Goal: Information Seeking & Learning: Learn about a topic

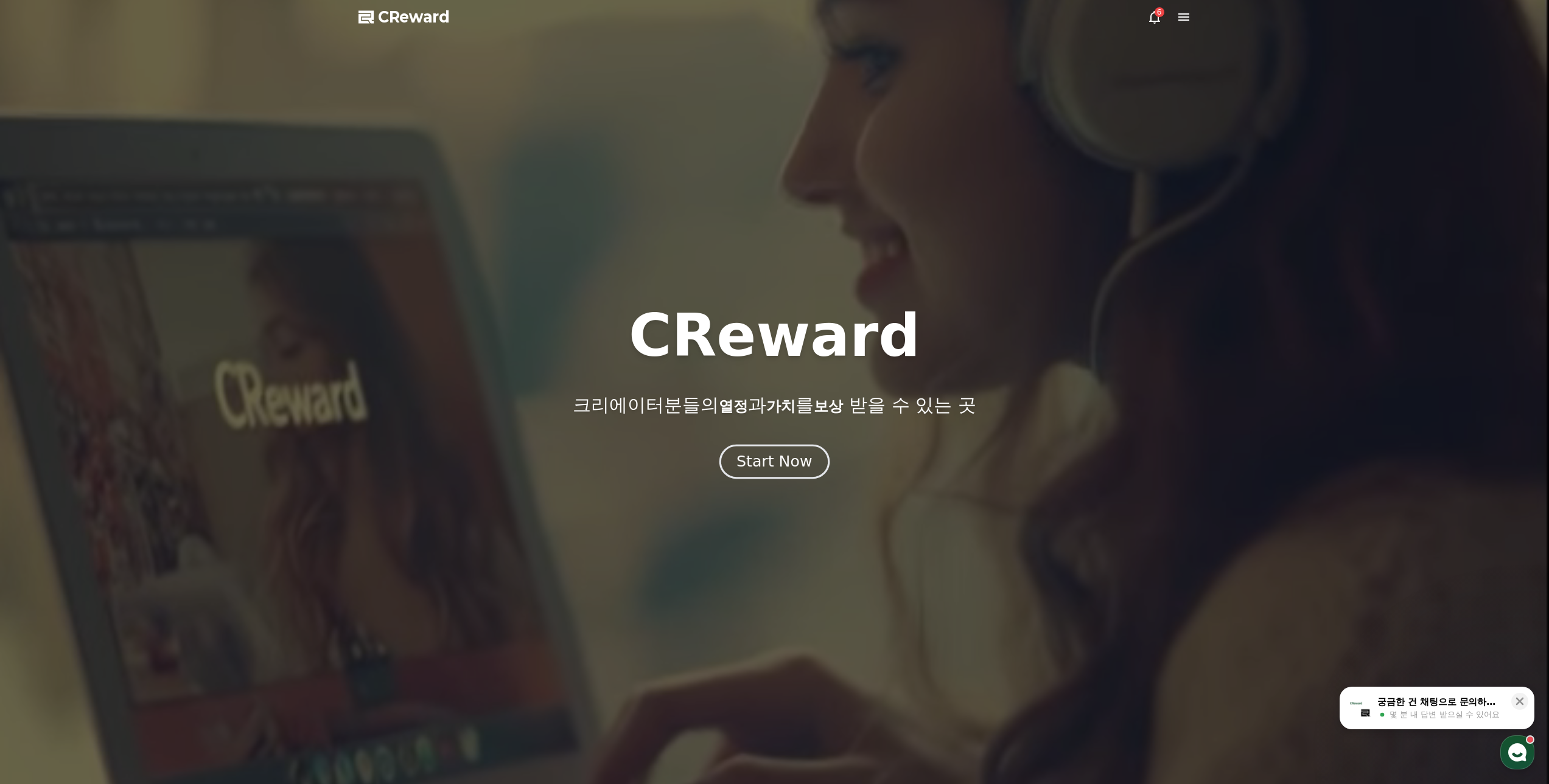
click at [791, 461] on div "Start Now" at bounding box center [774, 462] width 76 height 20
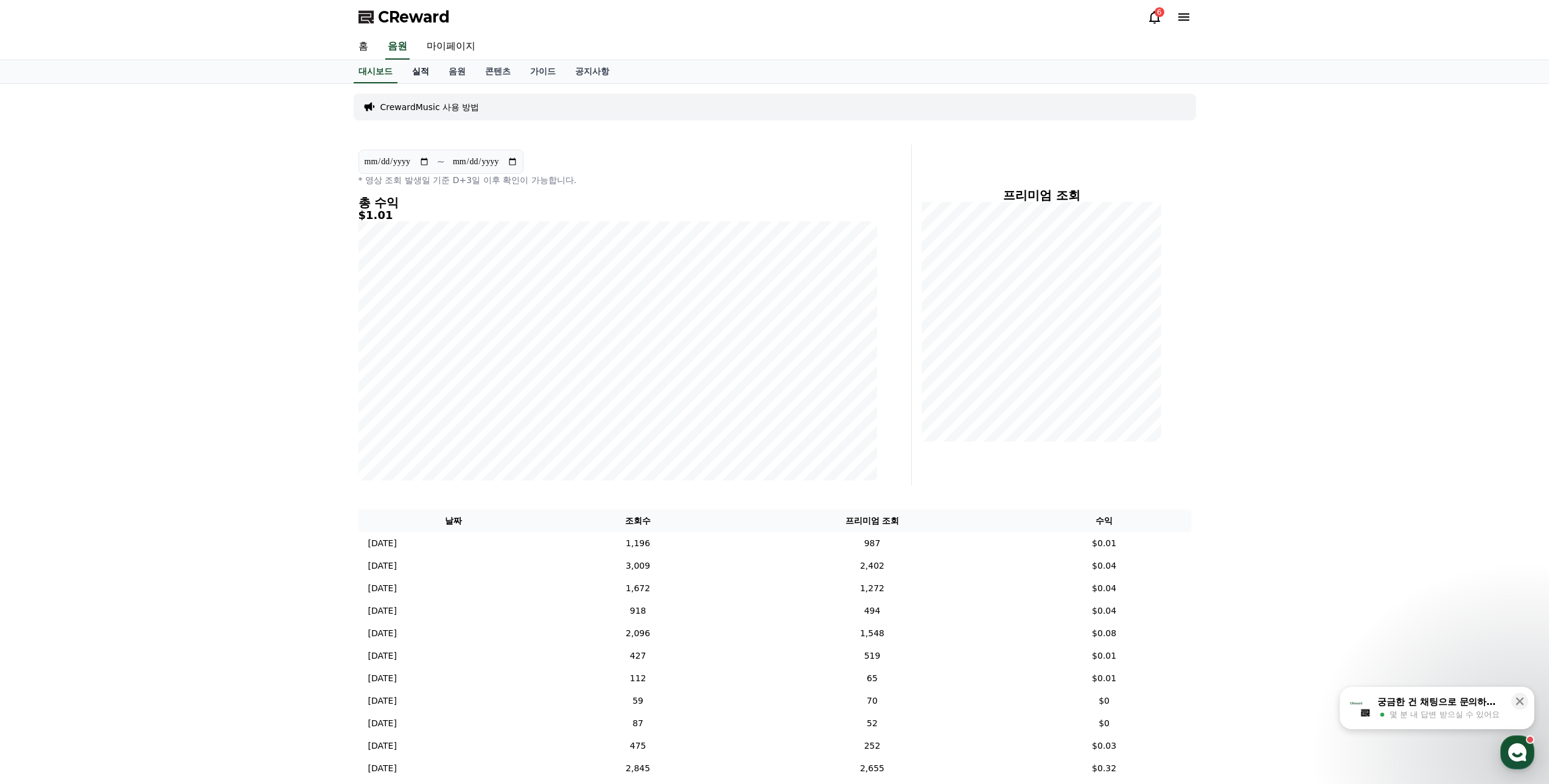
click at [416, 71] on link "실적" at bounding box center [420, 72] width 36 height 23
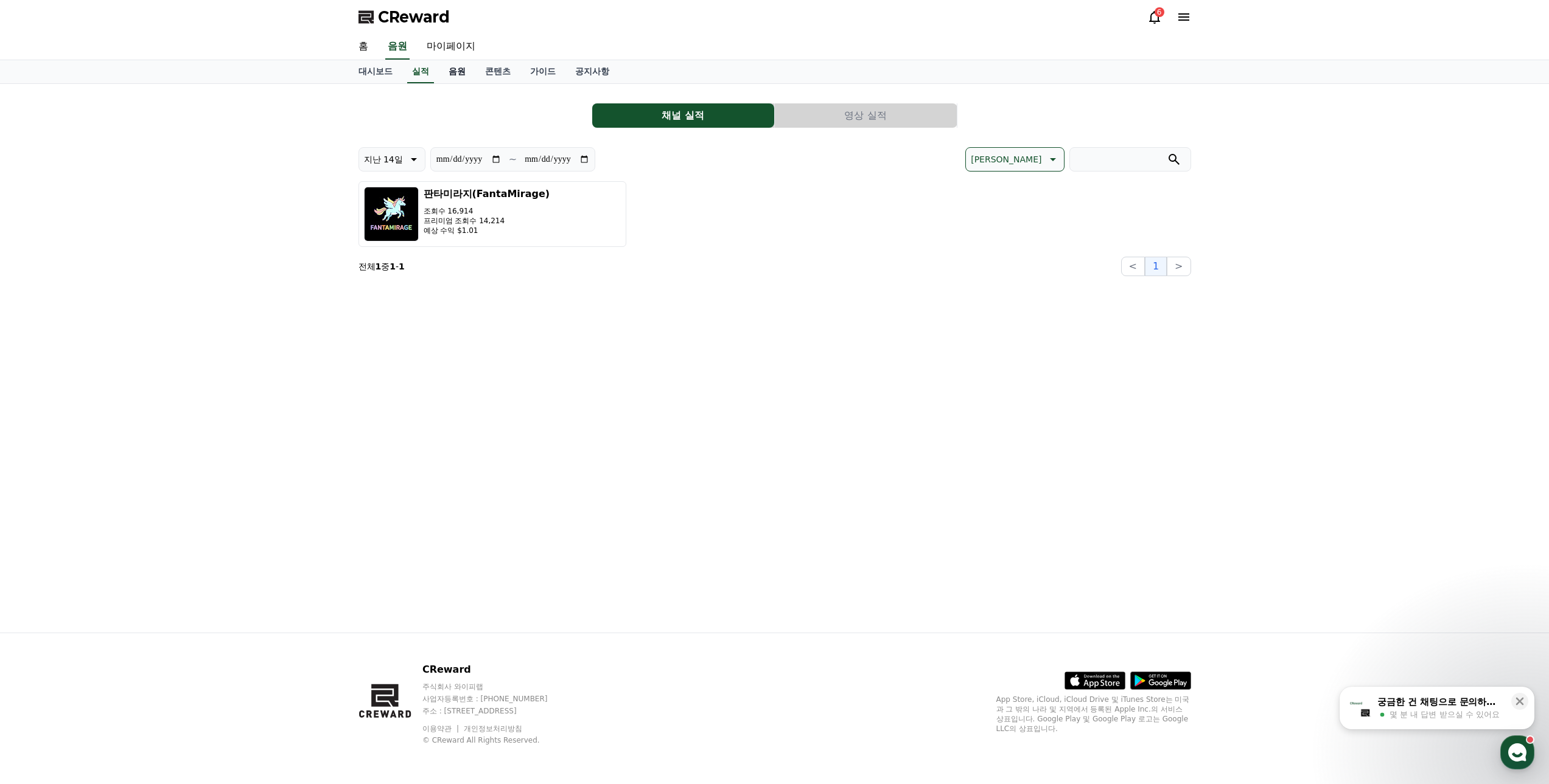
click at [457, 73] on link "음원" at bounding box center [457, 72] width 36 height 23
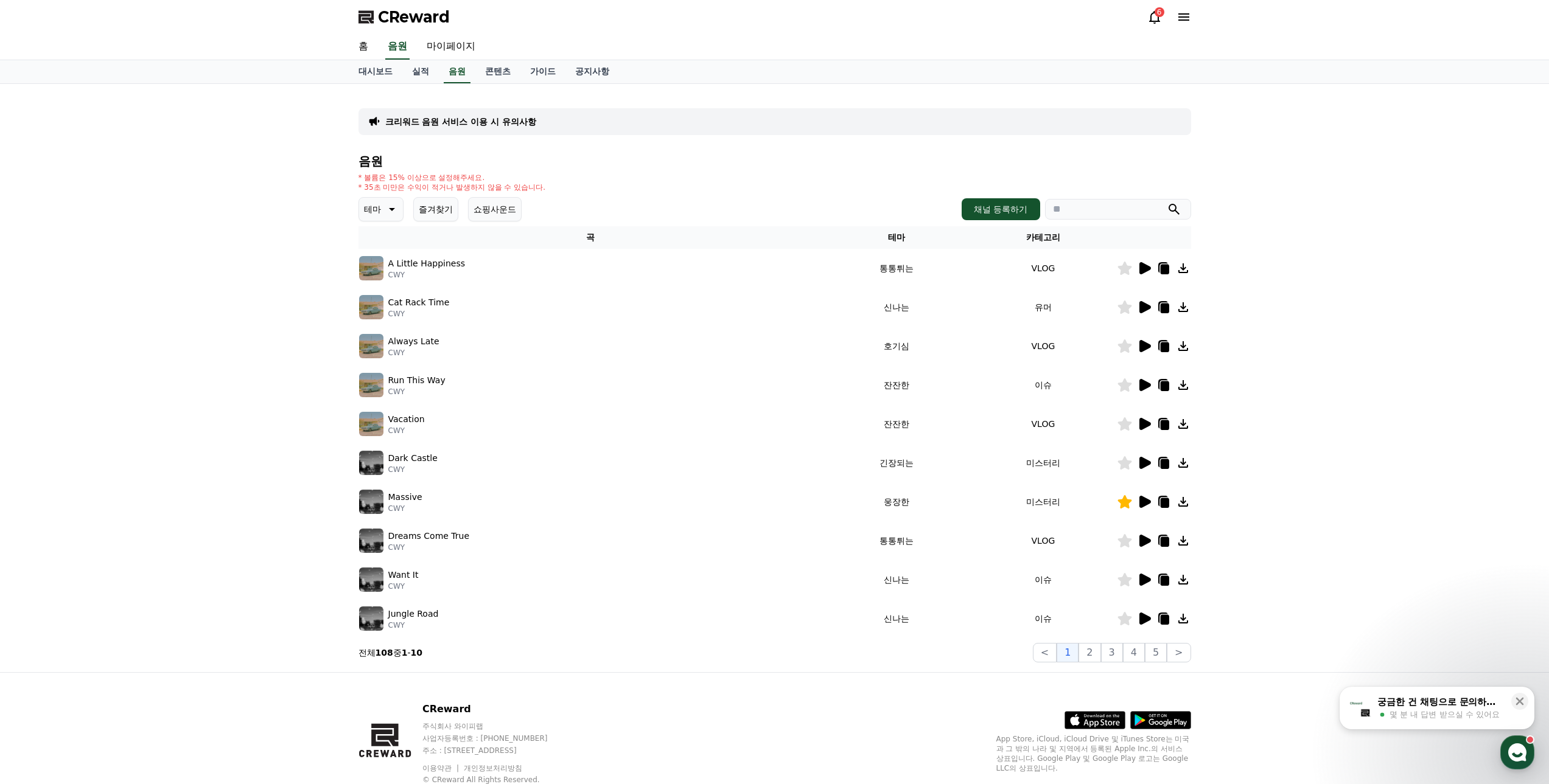
click at [389, 210] on icon at bounding box center [390, 209] width 14 height 14
click at [390, 303] on button "긴장되는" at bounding box center [382, 310] width 44 height 26
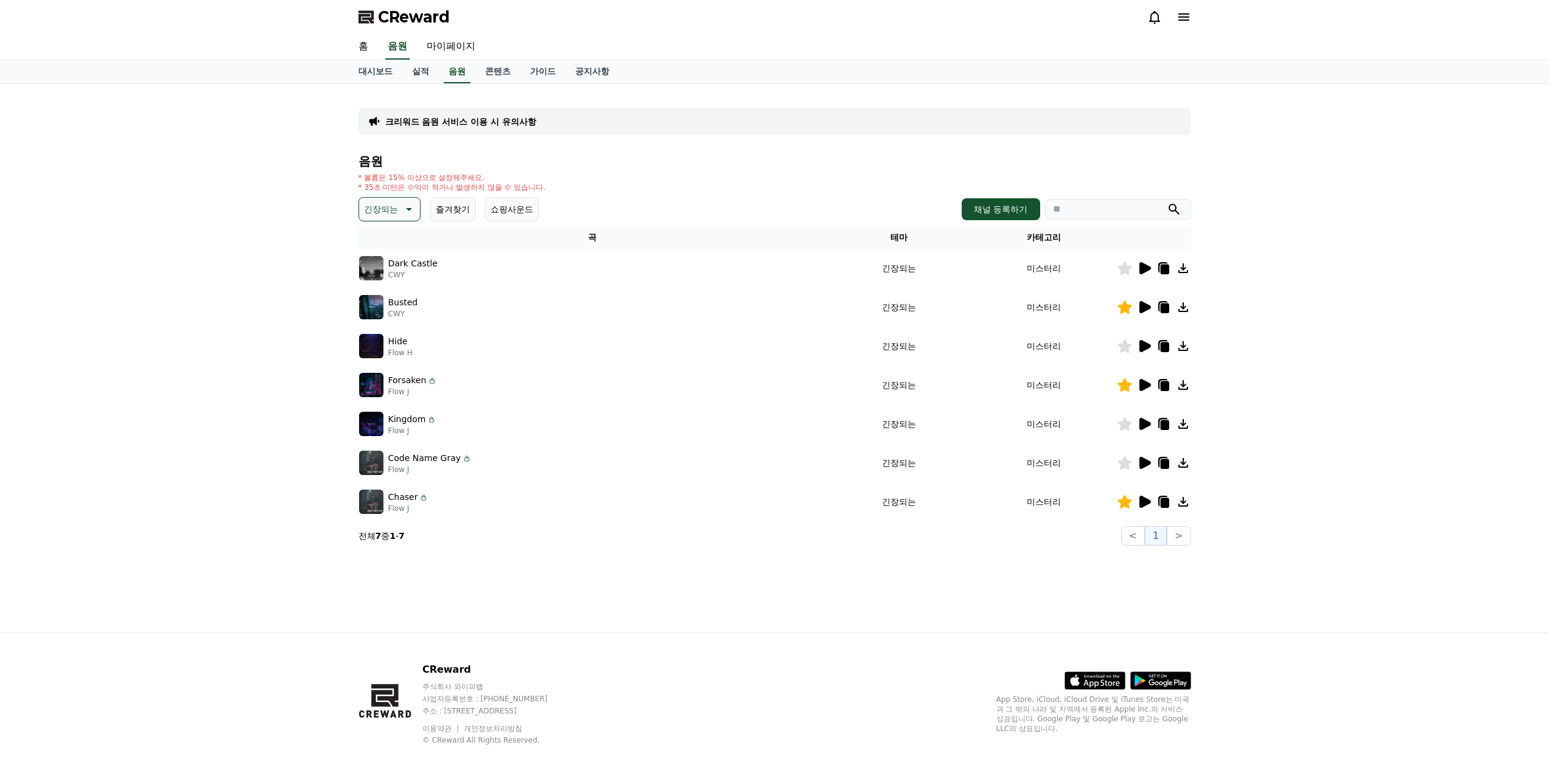
click at [1143, 266] on icon at bounding box center [1145, 269] width 11 height 12
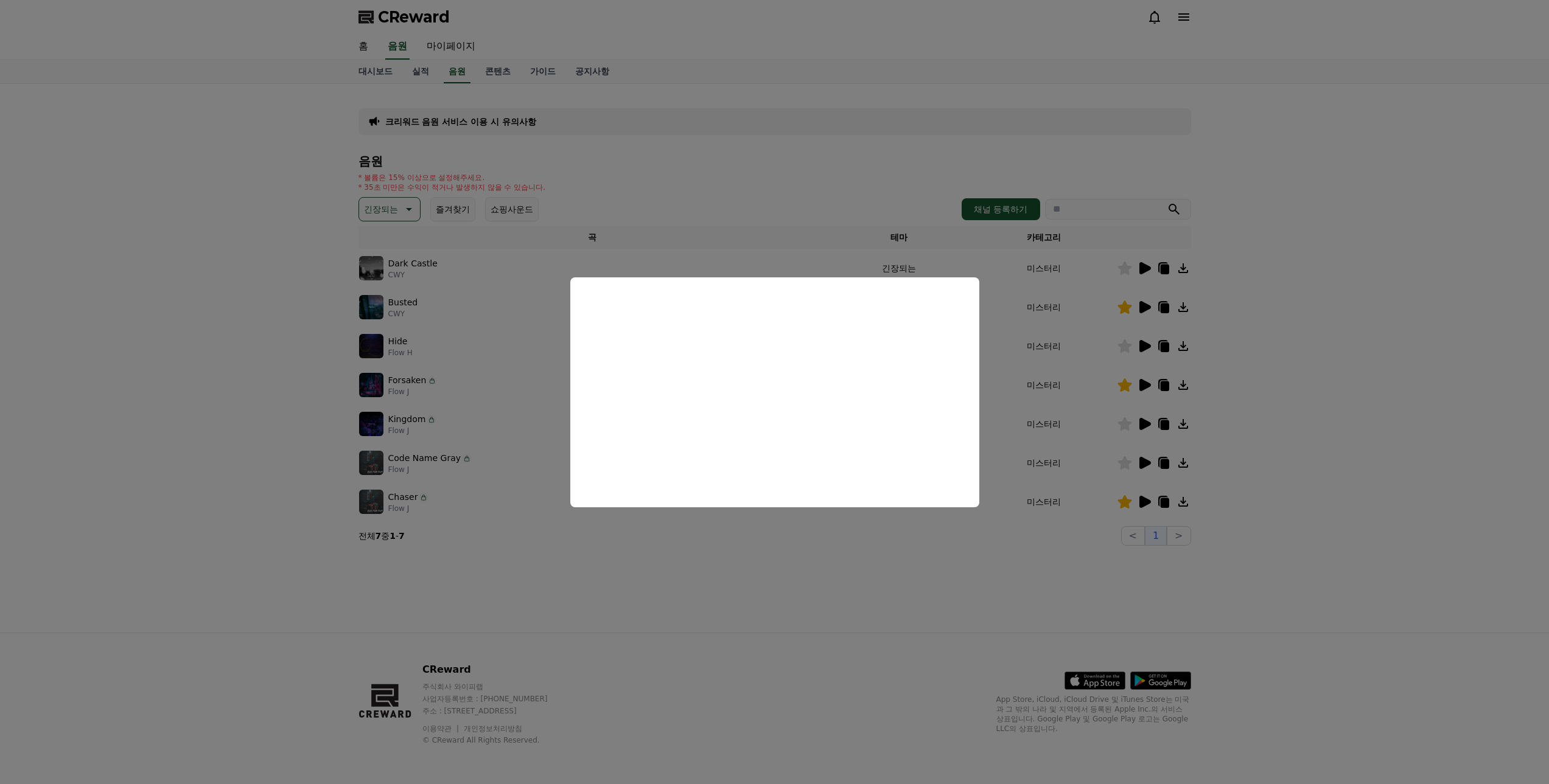
click at [1117, 314] on button "close modal" at bounding box center [774, 392] width 1549 height 784
click at [1144, 301] on icon at bounding box center [1144, 306] width 14 height 14
click at [274, 339] on button "close modal" at bounding box center [774, 392] width 1549 height 784
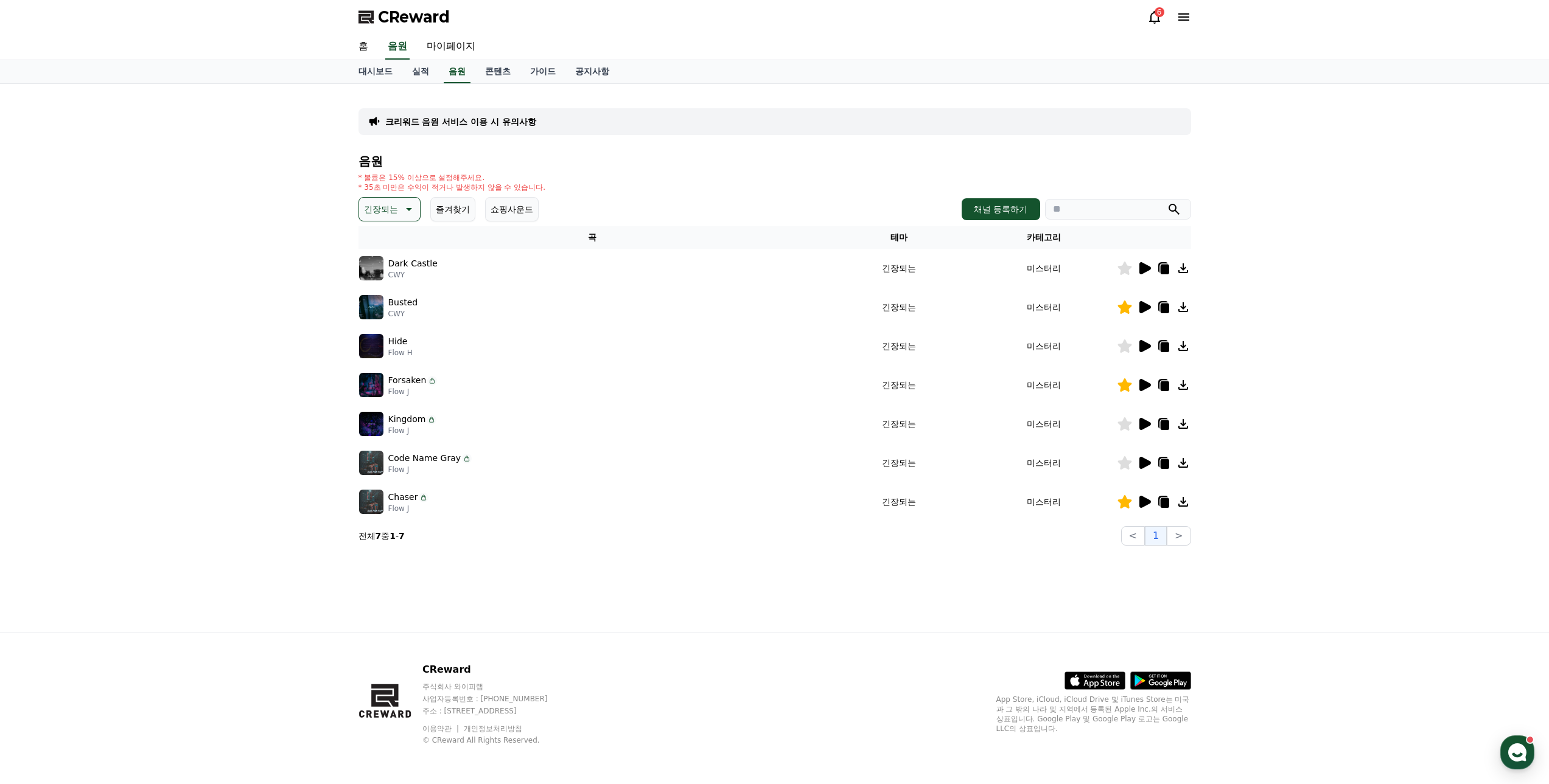
click at [1149, 382] on icon at bounding box center [1144, 384] width 14 height 14
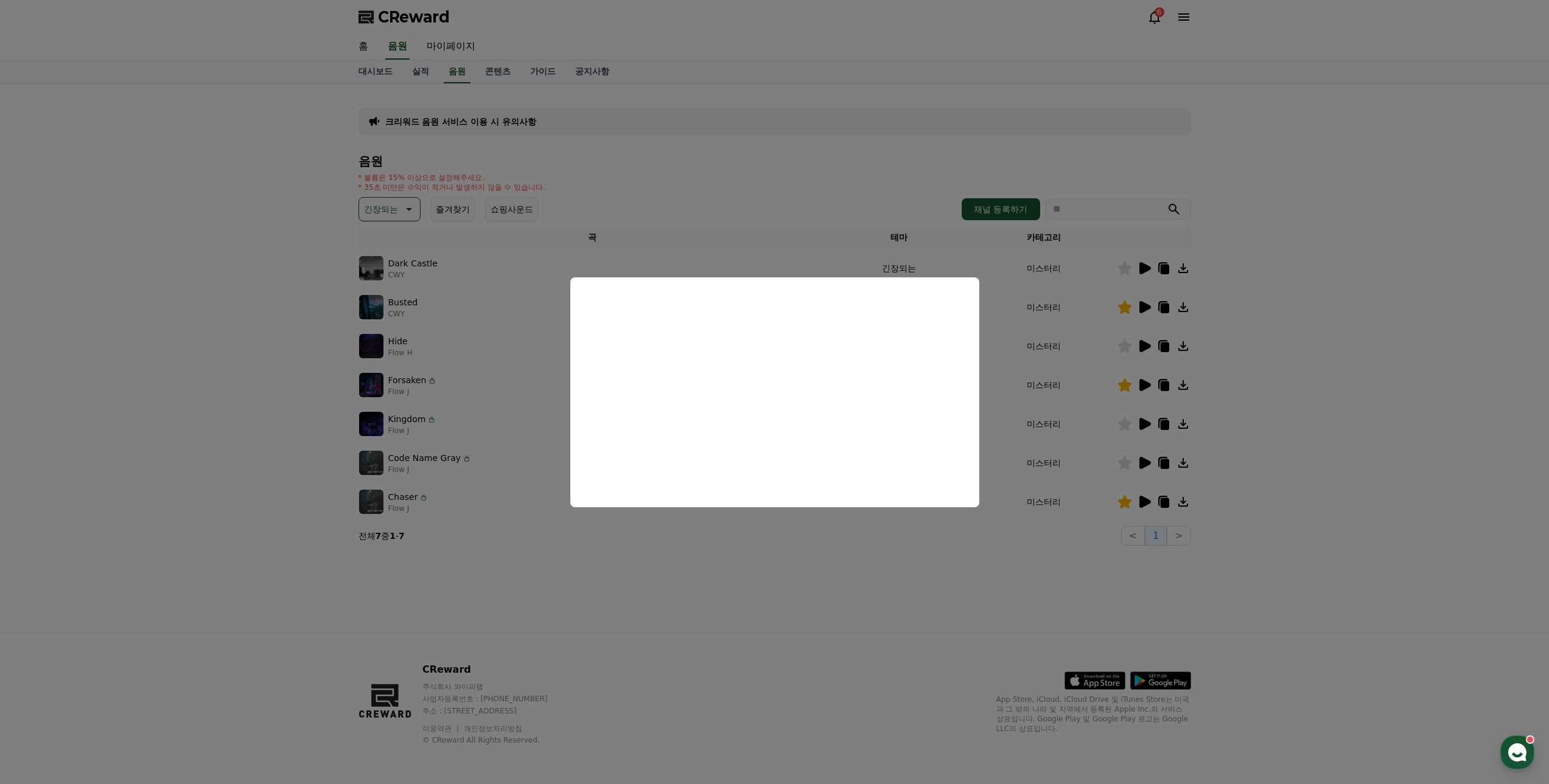
drag, startPoint x: 1037, startPoint y: 593, endPoint x: 1114, endPoint y: 514, distance: 110.3
click at [1039, 593] on button "close modal" at bounding box center [774, 392] width 1549 height 784
click at [1152, 497] on div at bounding box center [1154, 502] width 73 height 14
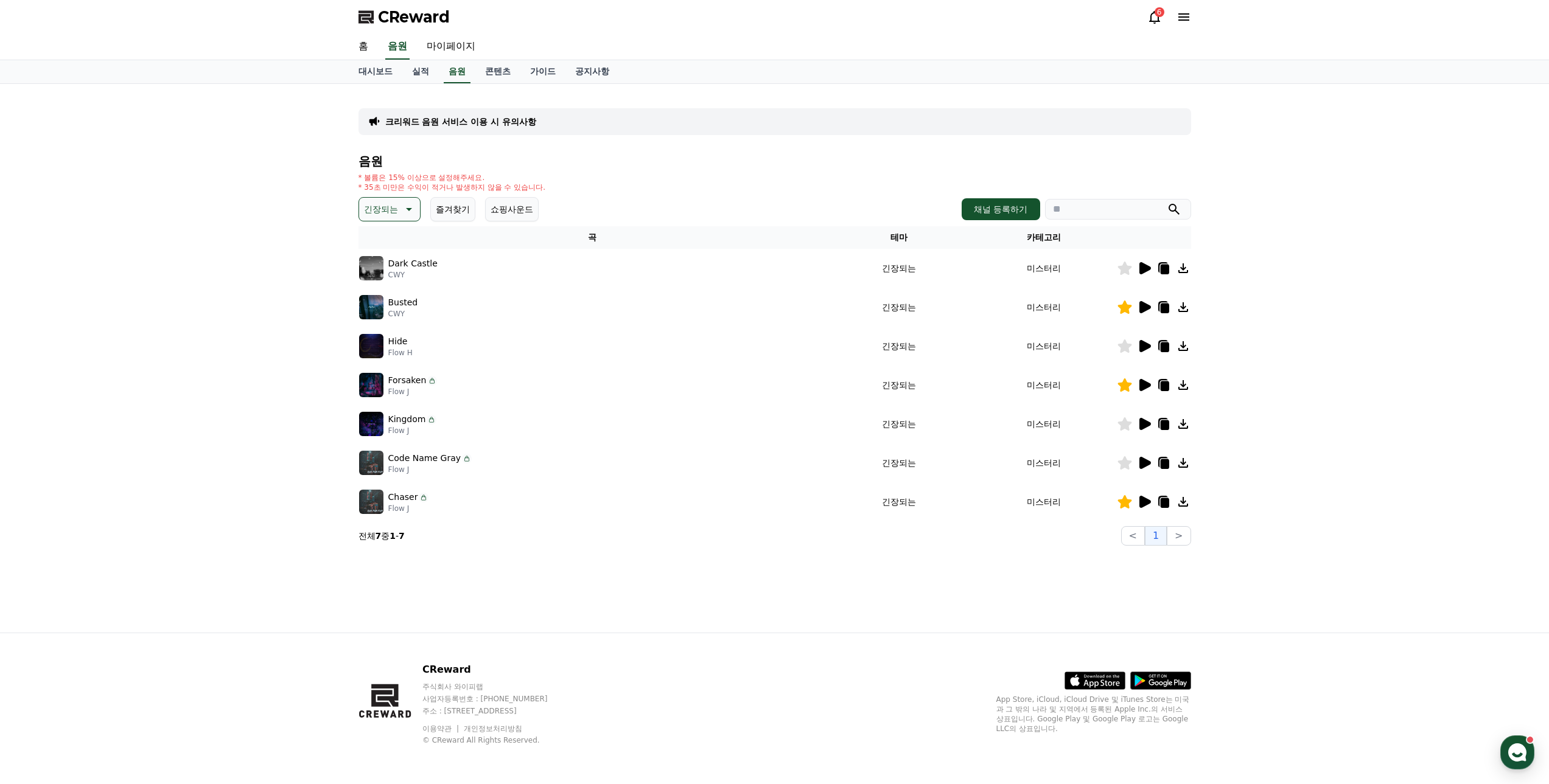
click at [1144, 501] on icon at bounding box center [1145, 502] width 11 height 12
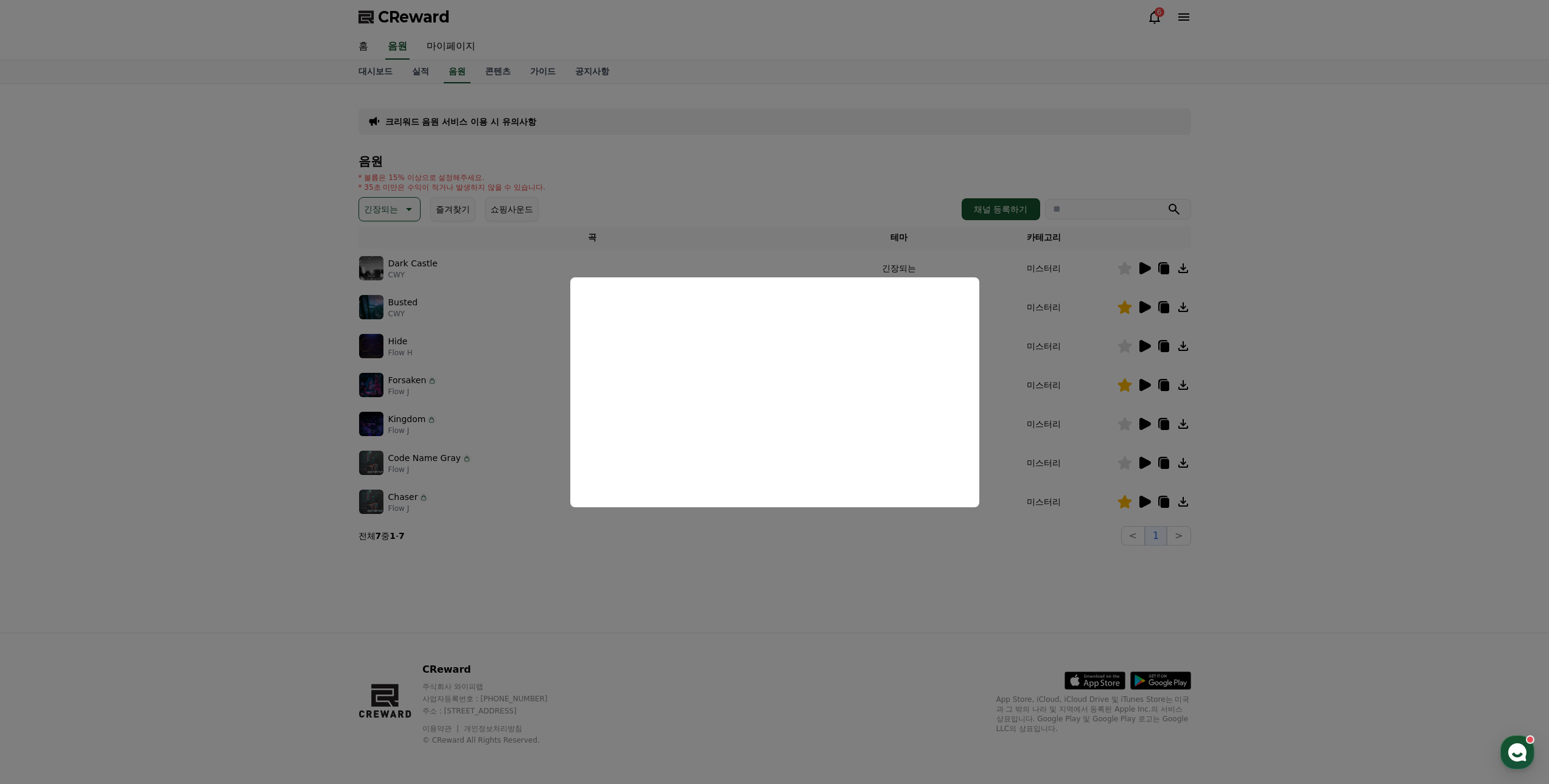
drag, startPoint x: 931, startPoint y: 623, endPoint x: 1112, endPoint y: 506, distance: 215.5
click at [937, 620] on button "close modal" at bounding box center [774, 392] width 1549 height 784
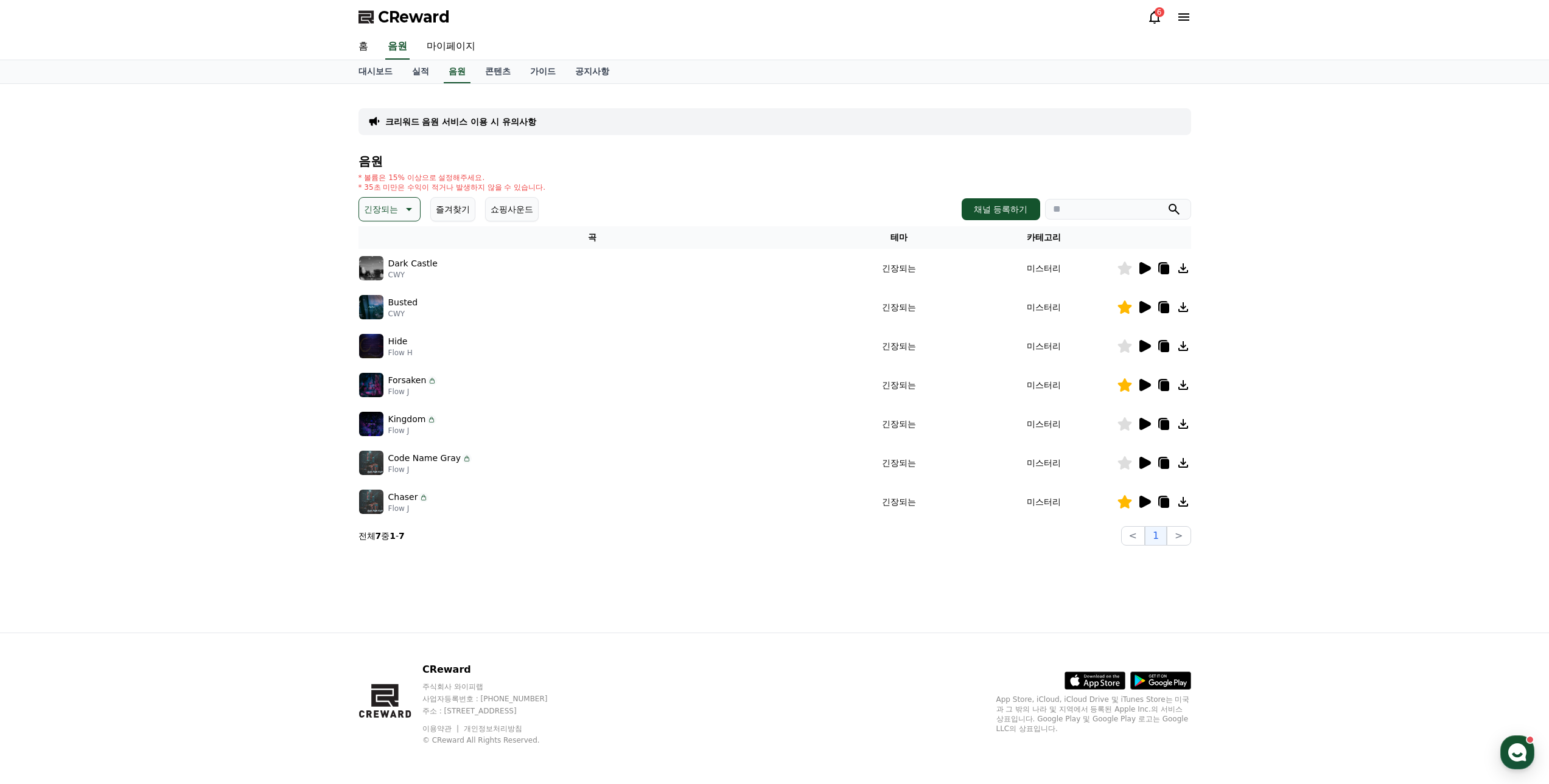
click at [1126, 501] on icon at bounding box center [1124, 502] width 14 height 14
click at [1145, 461] on icon at bounding box center [1145, 463] width 11 height 12
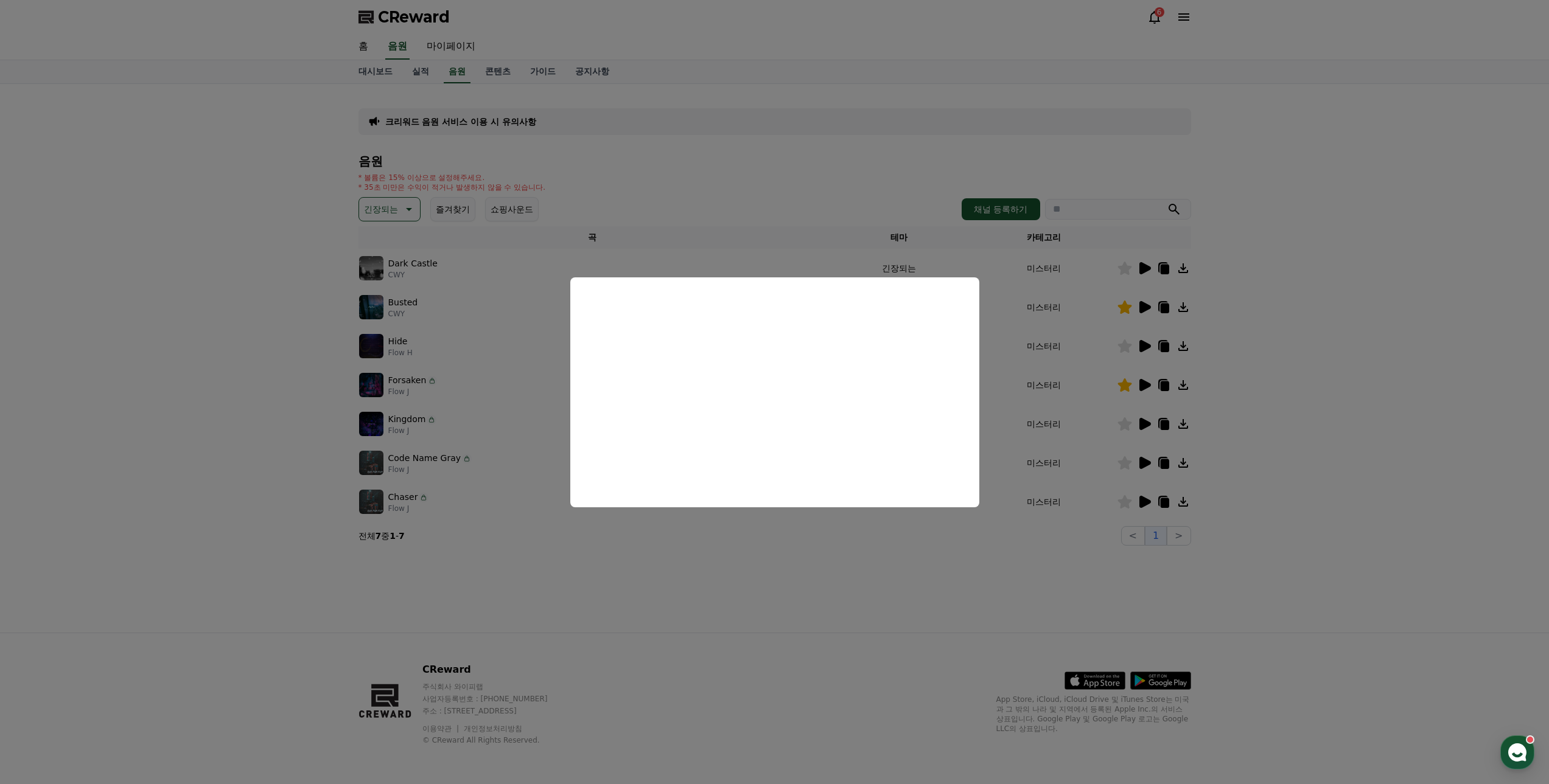
click at [633, 553] on button "close modal" at bounding box center [774, 392] width 1549 height 784
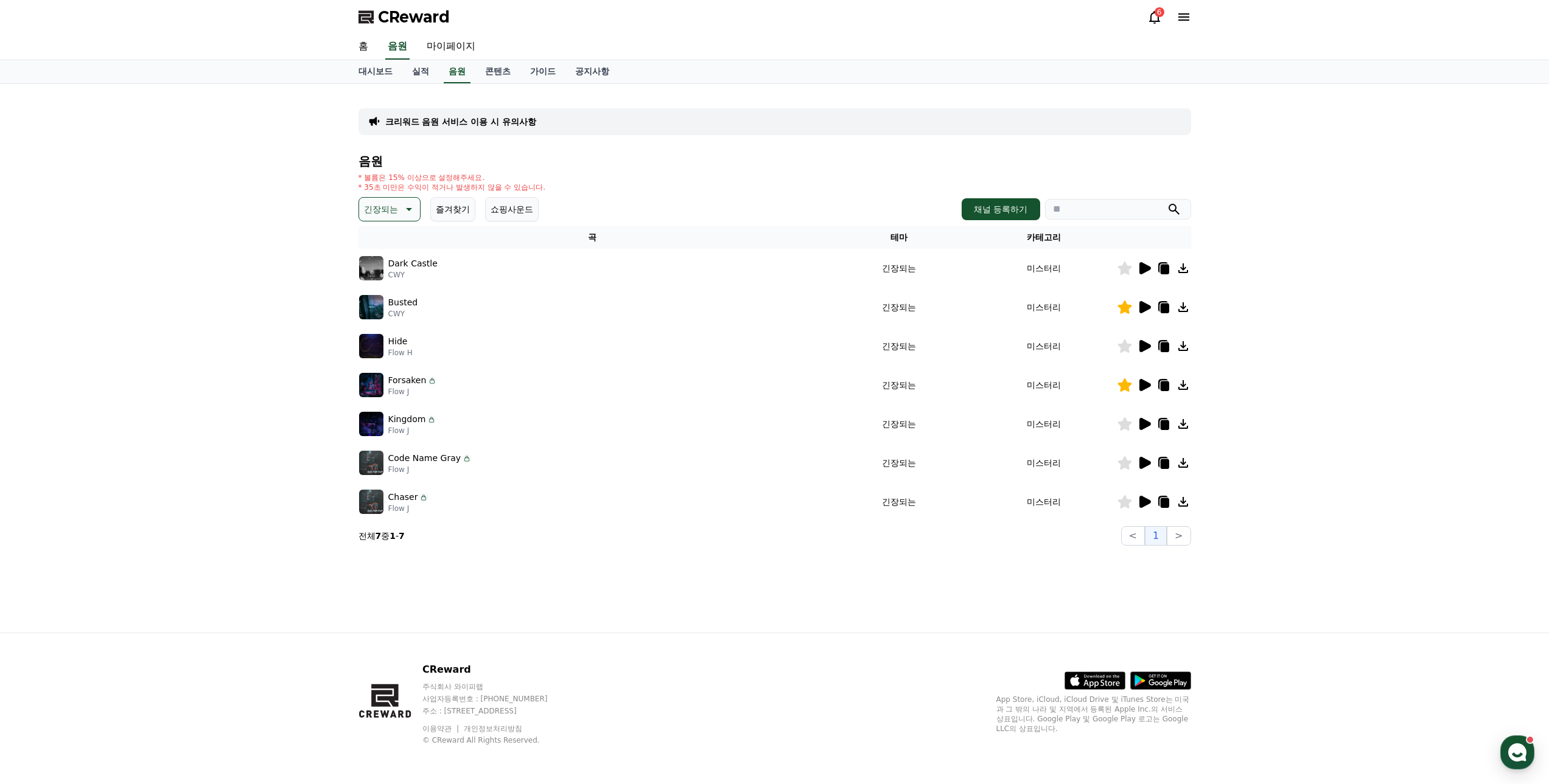
click at [404, 205] on icon at bounding box center [407, 209] width 14 height 14
click at [382, 256] on button "웅장한" at bounding box center [378, 250] width 36 height 26
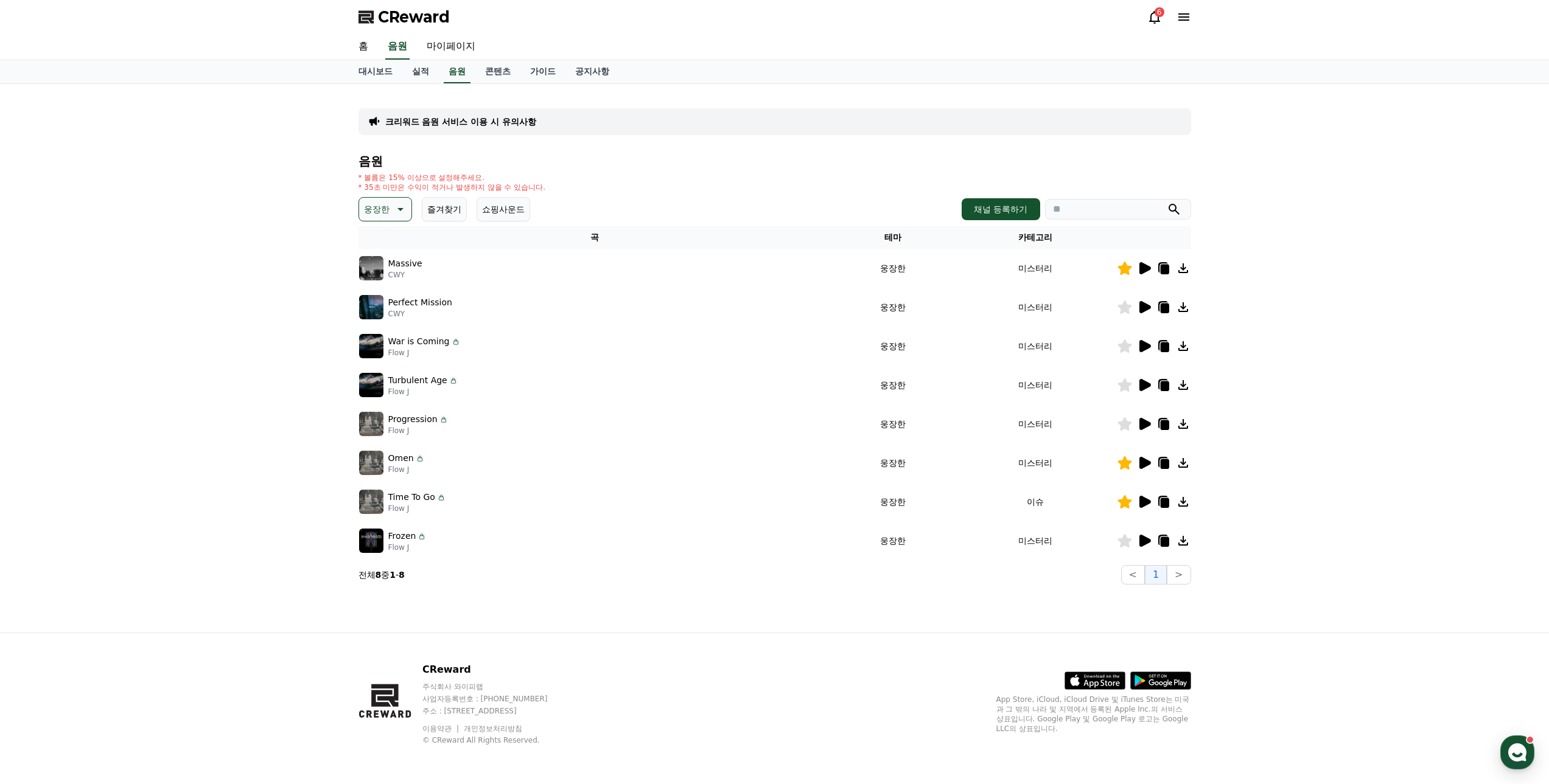
click at [1142, 460] on icon at bounding box center [1145, 463] width 11 height 12
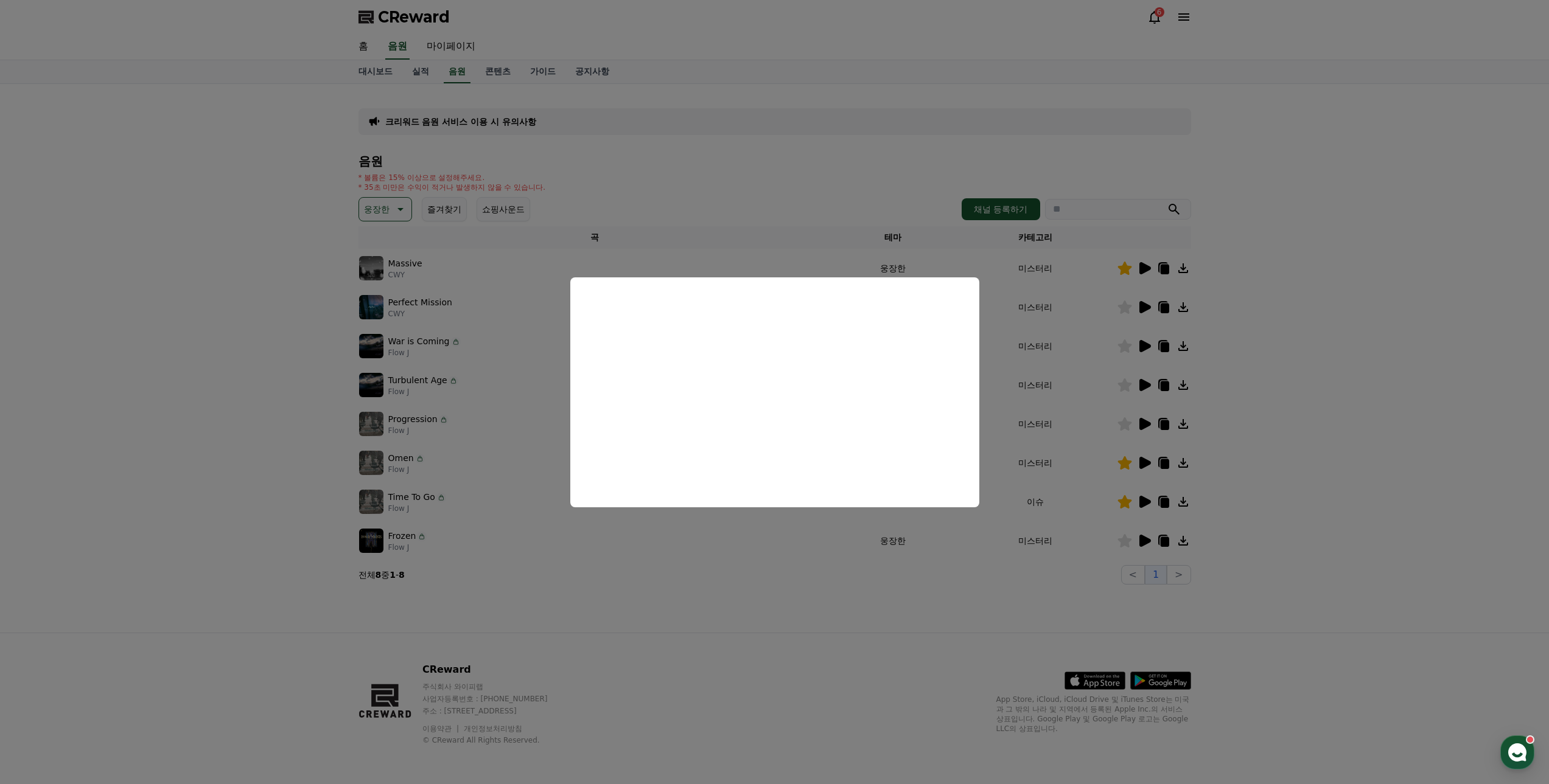
click at [852, 644] on button "close modal" at bounding box center [774, 392] width 1549 height 784
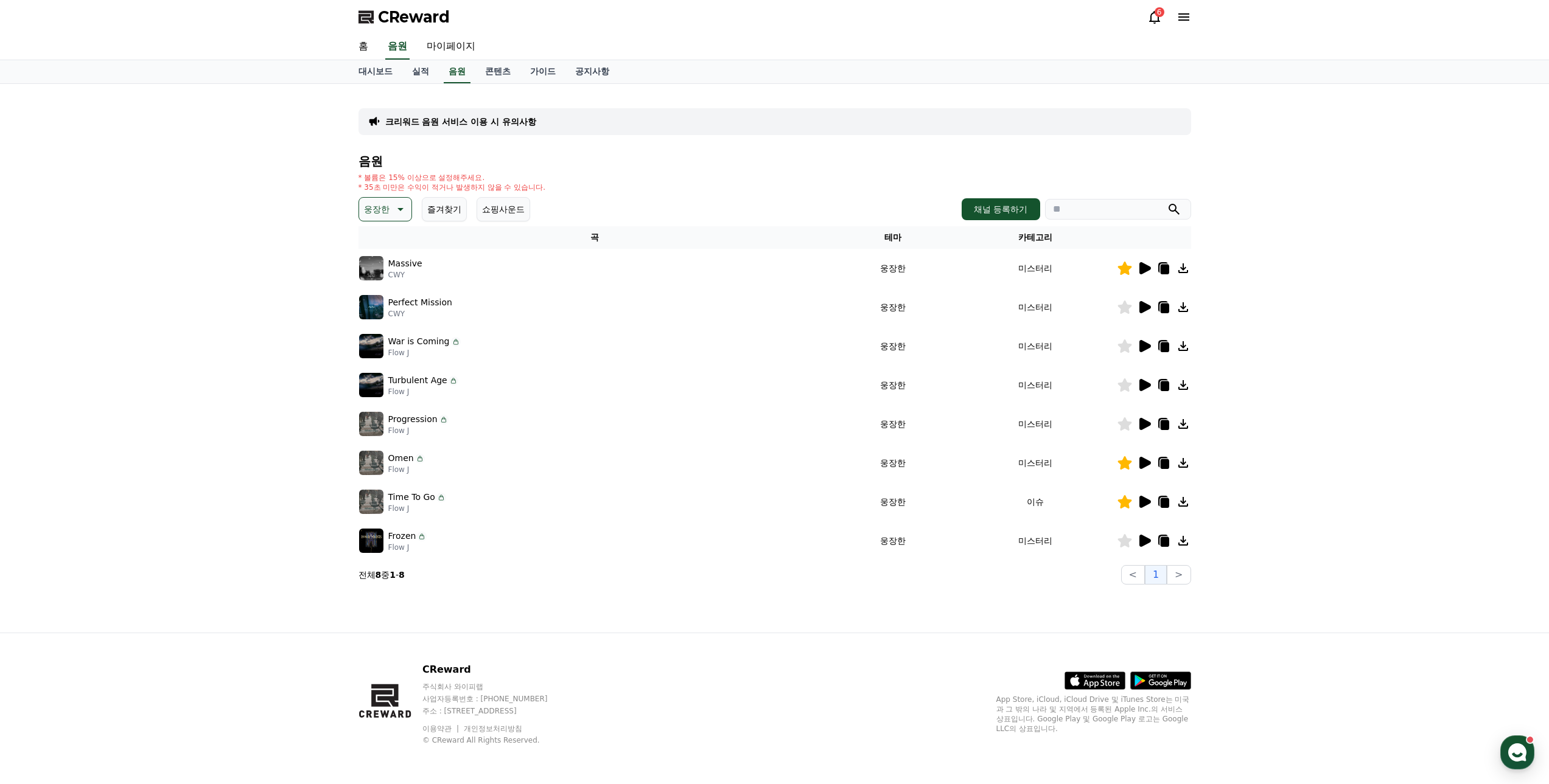
click at [1147, 540] on icon at bounding box center [1145, 541] width 11 height 12
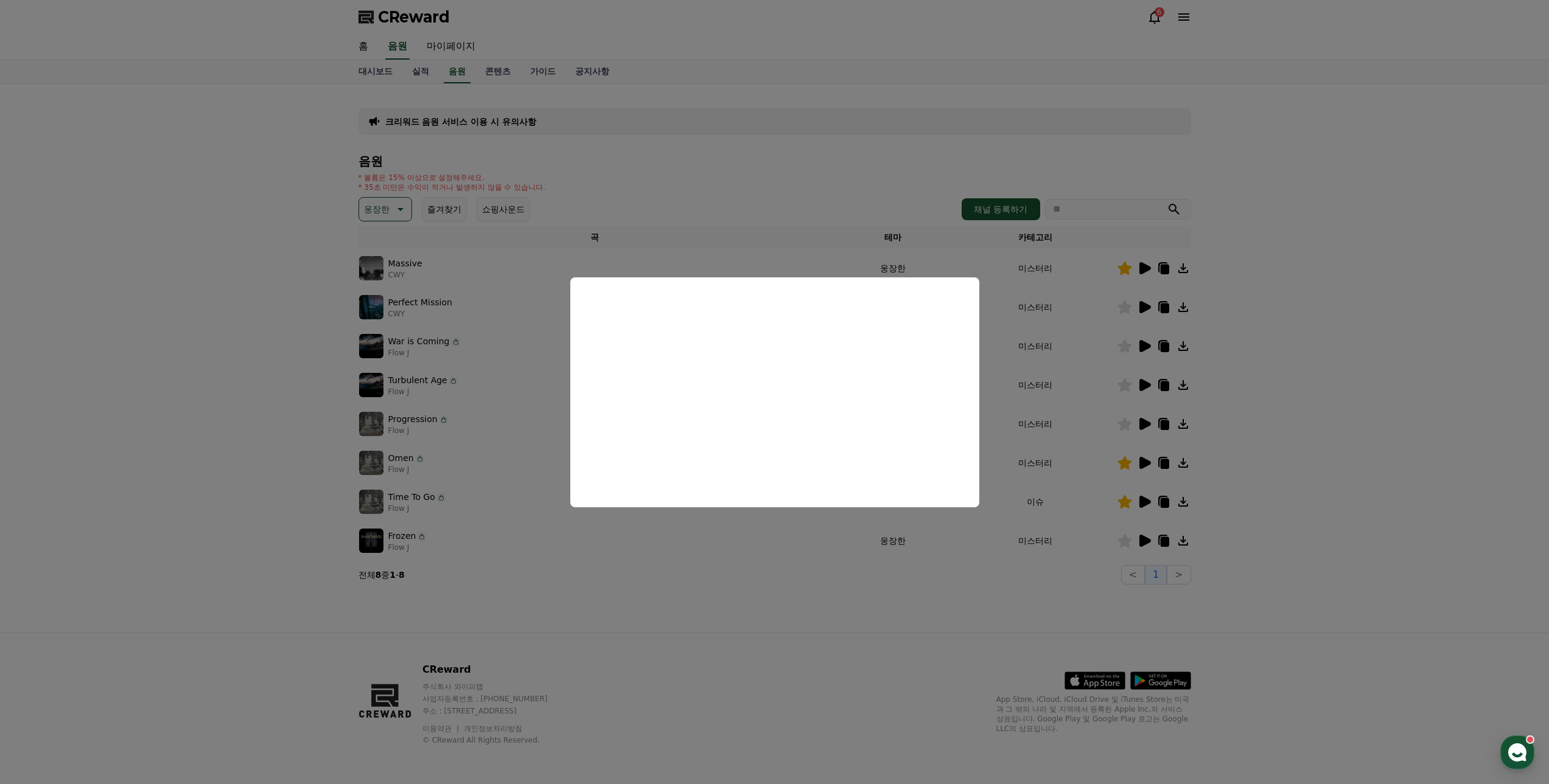
click at [799, 627] on button "close modal" at bounding box center [774, 392] width 1549 height 784
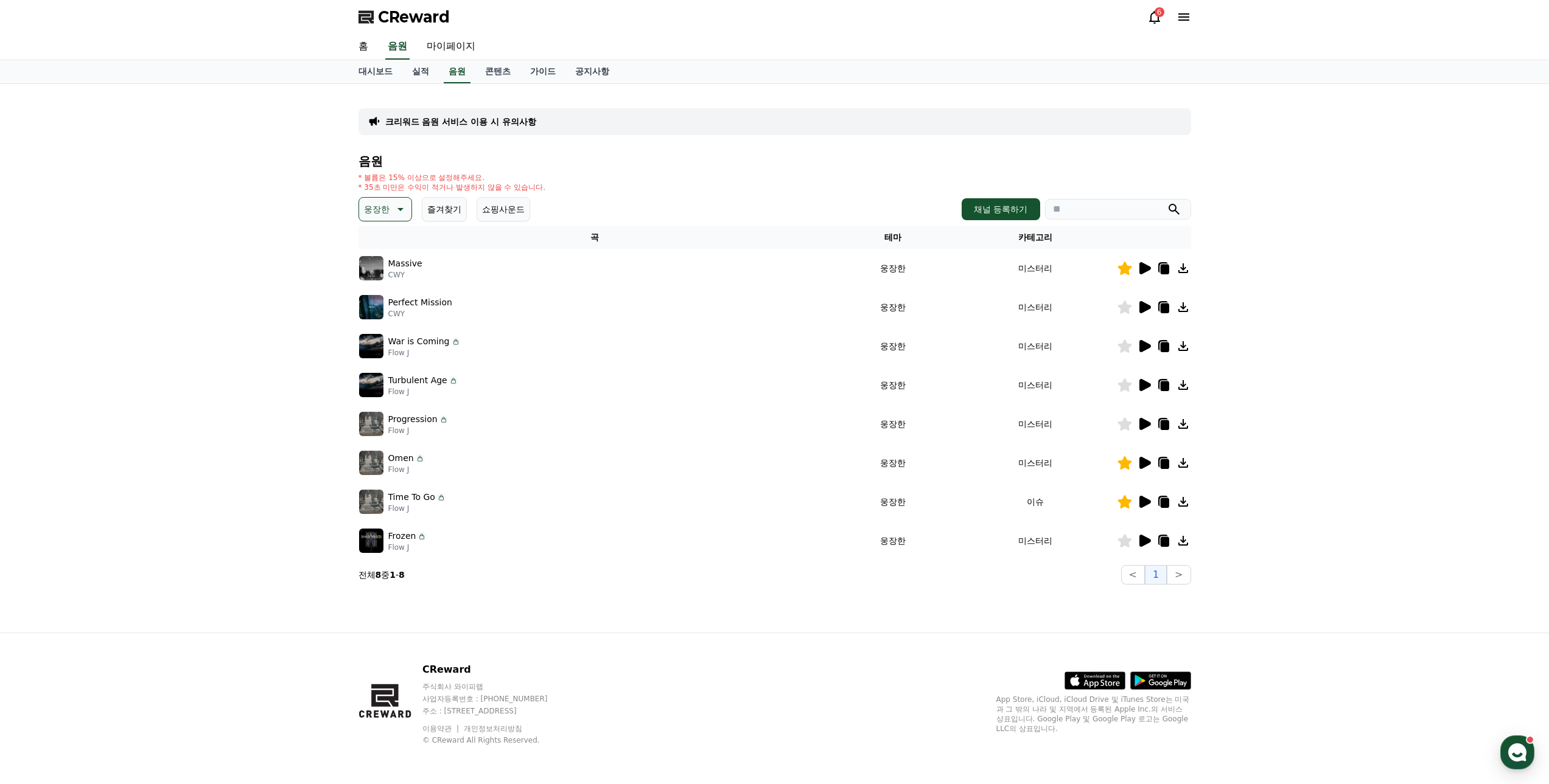
click at [385, 210] on p "웅장한" at bounding box center [377, 209] width 26 height 17
click at [390, 343] on button "드라마틱" at bounding box center [382, 344] width 44 height 26
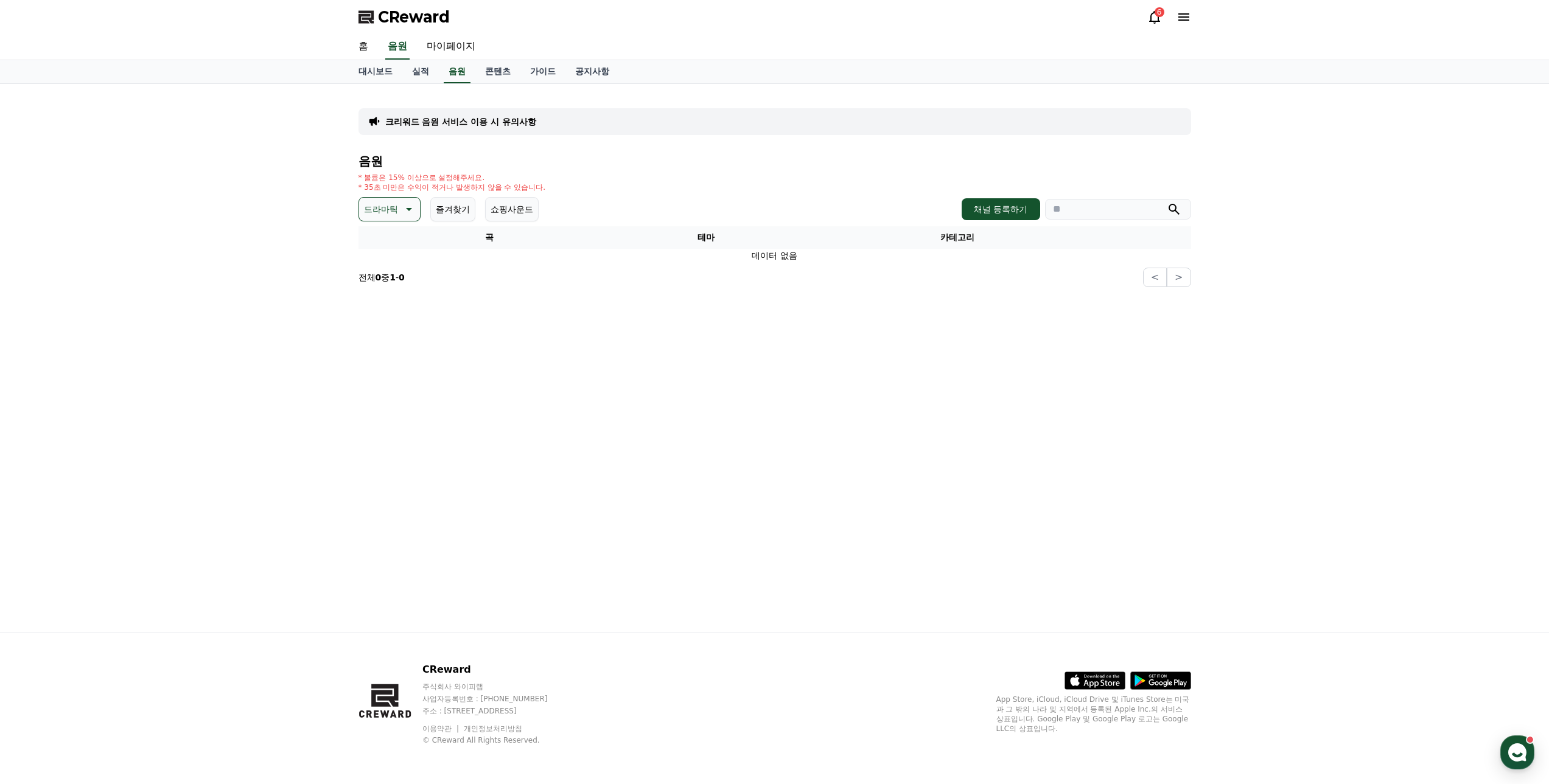
click at [383, 204] on p "드라마틱" at bounding box center [381, 209] width 34 height 17
click at [380, 281] on button "반전" at bounding box center [373, 280] width 26 height 26
click at [371, 209] on p "반전" at bounding box center [372, 209] width 17 height 17
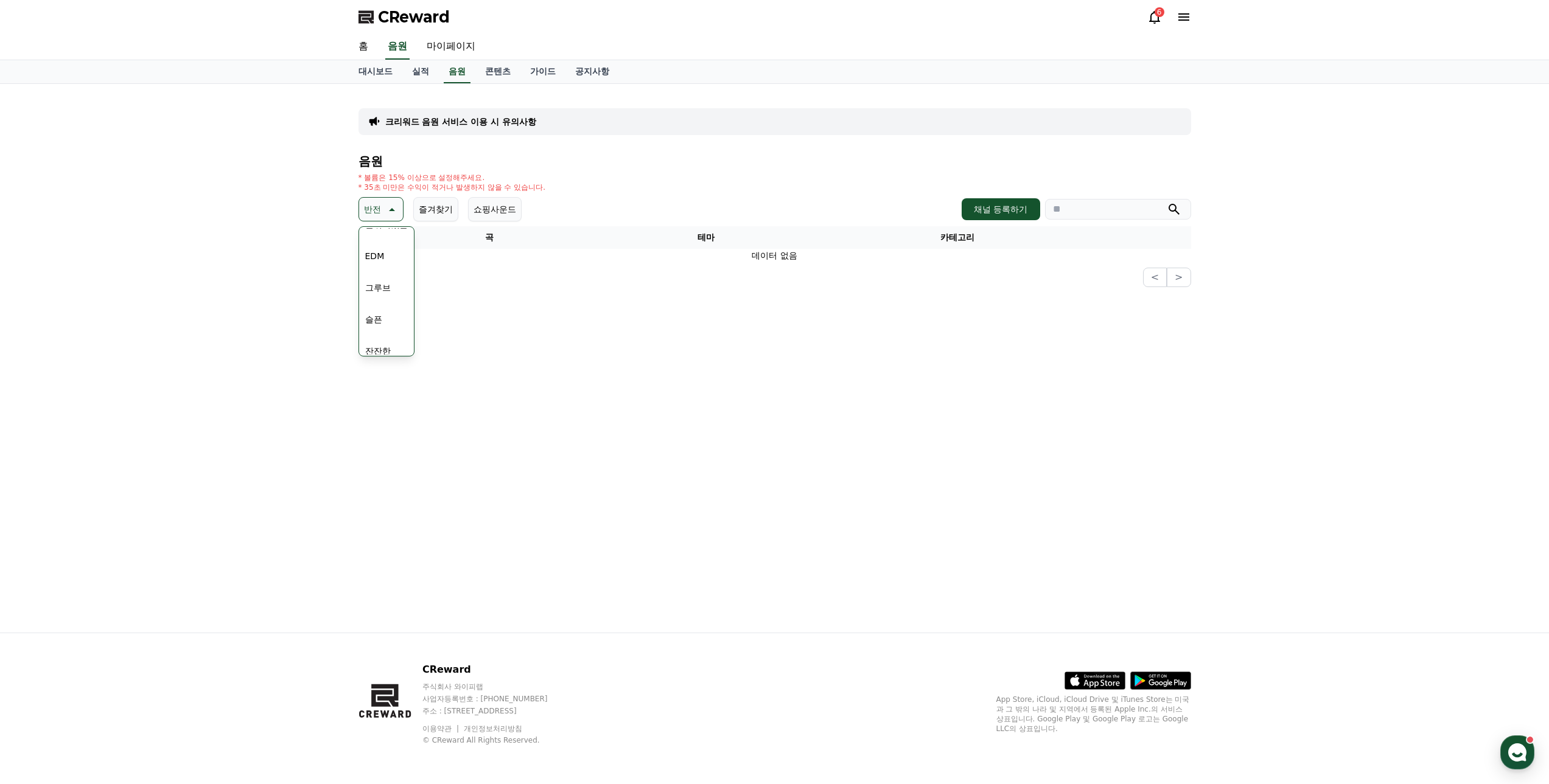
click at [386, 263] on button "EDM" at bounding box center [375, 256] width 30 height 26
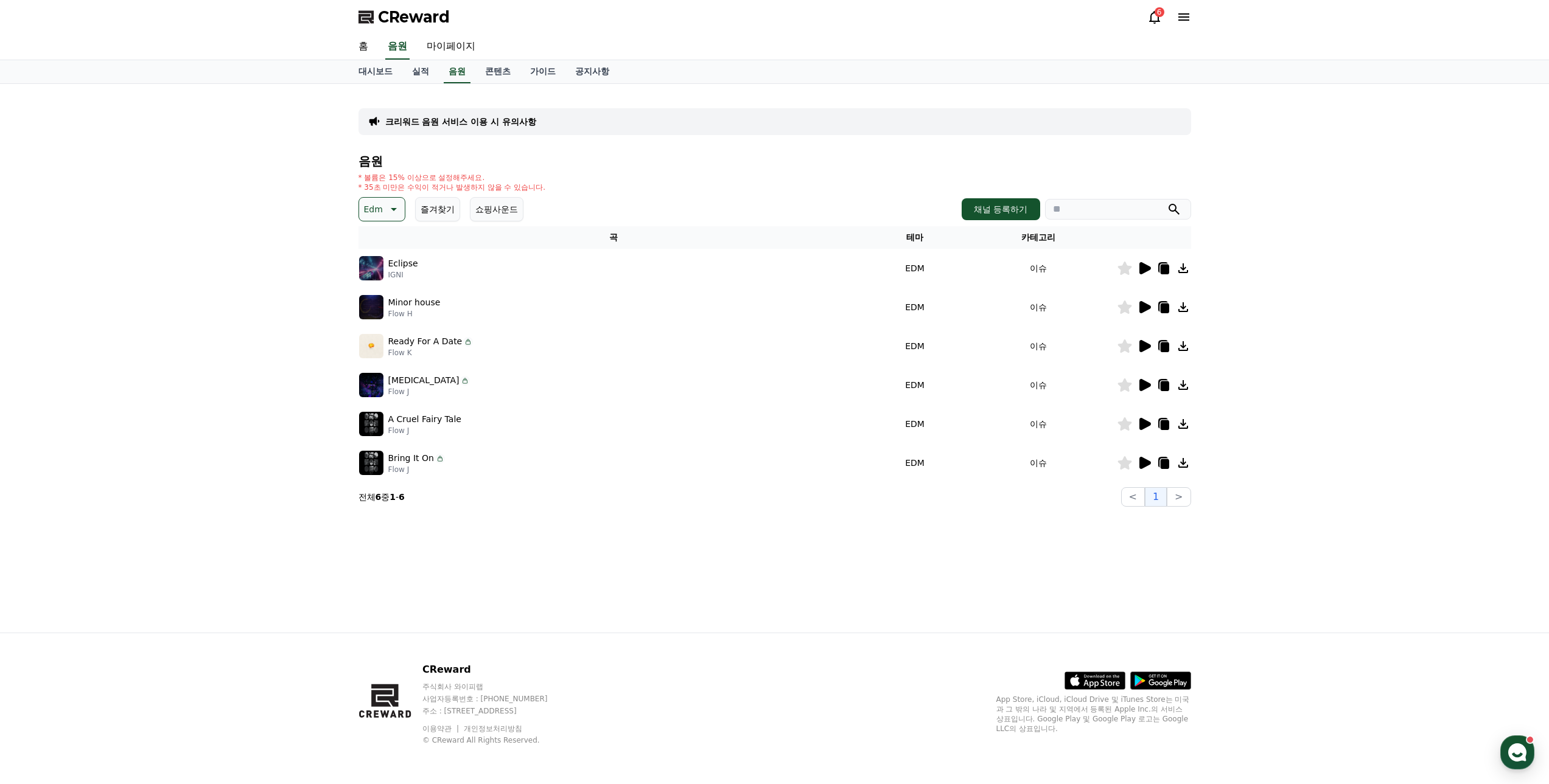
click at [1144, 269] on icon at bounding box center [1145, 269] width 11 height 12
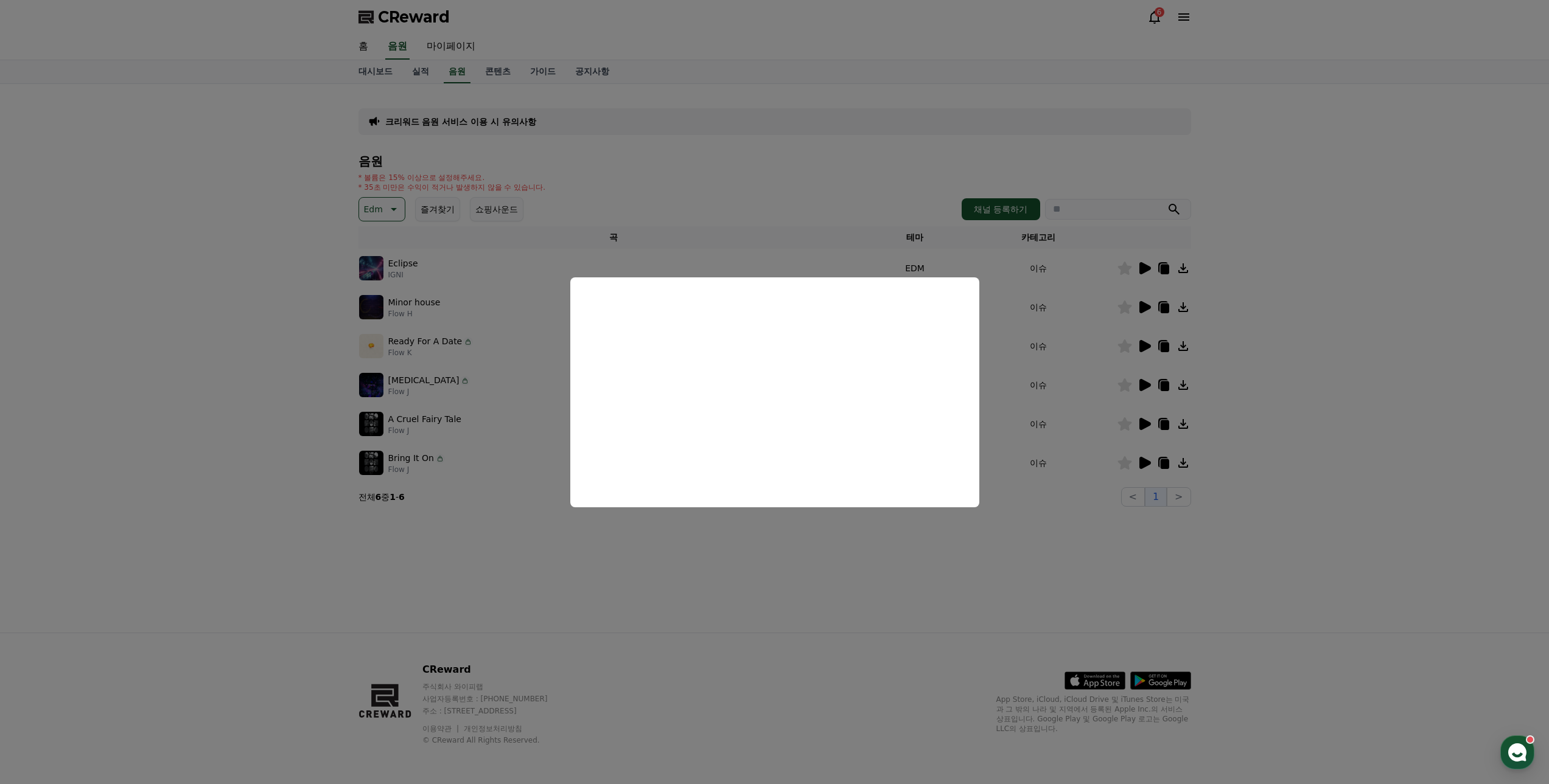
drag, startPoint x: 849, startPoint y: 607, endPoint x: 1078, endPoint y: 418, distance: 296.9
click at [852, 604] on button "close modal" at bounding box center [774, 392] width 1549 height 784
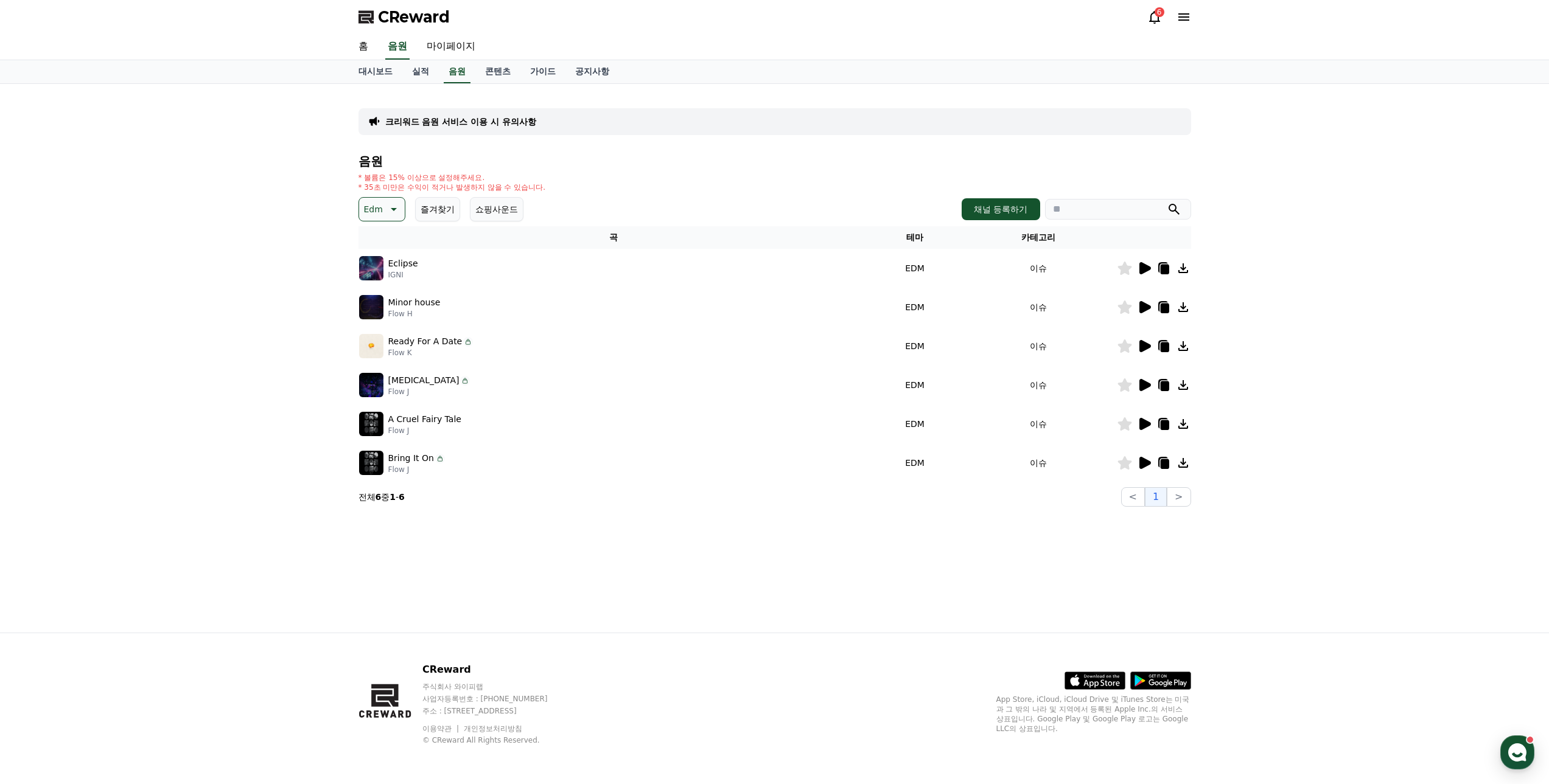
click at [1143, 306] on icon at bounding box center [1145, 307] width 11 height 12
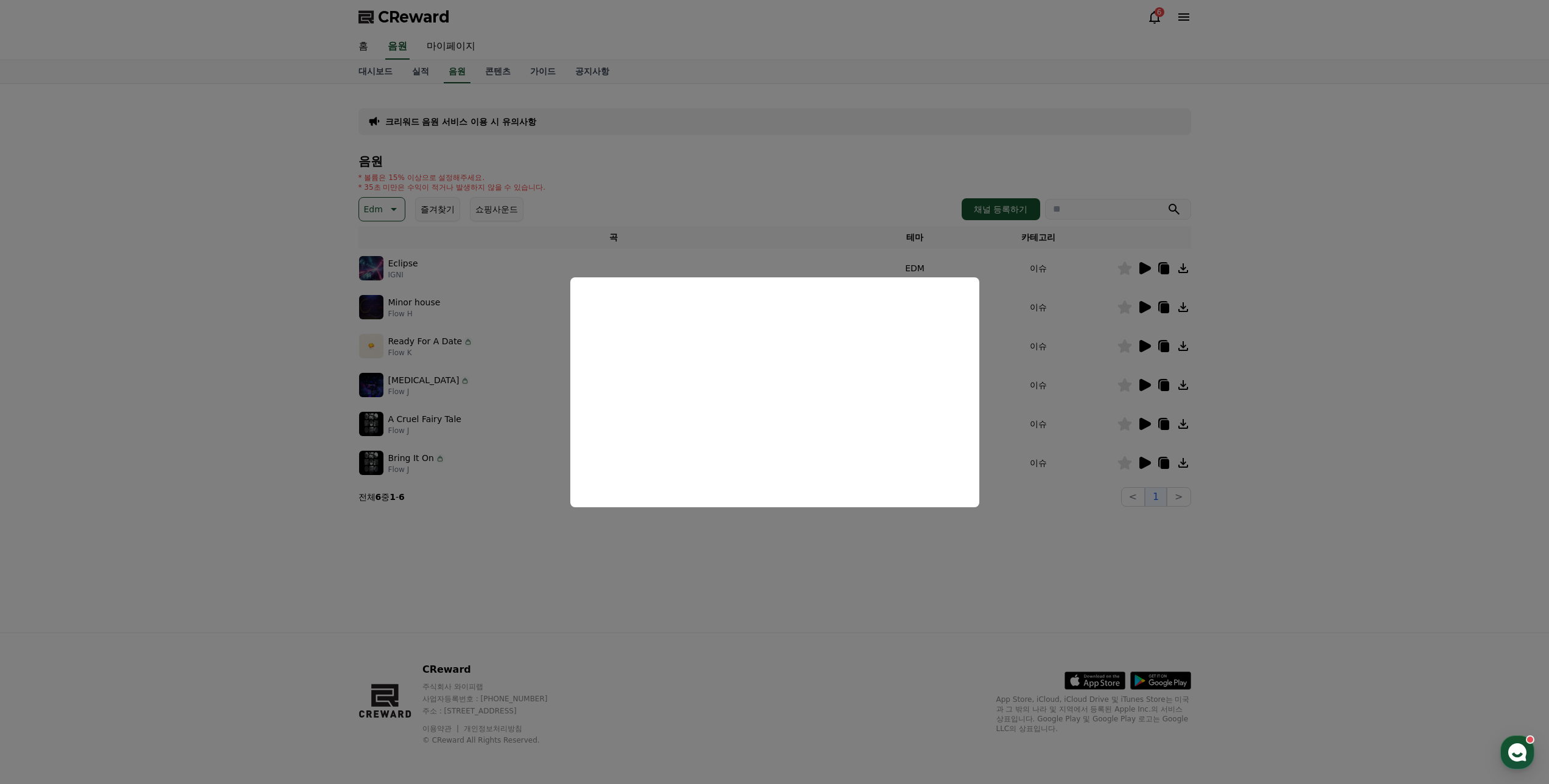
drag, startPoint x: 803, startPoint y: 558, endPoint x: 940, endPoint y: 490, distance: 152.9
click at [804, 558] on button "close modal" at bounding box center [774, 392] width 1549 height 784
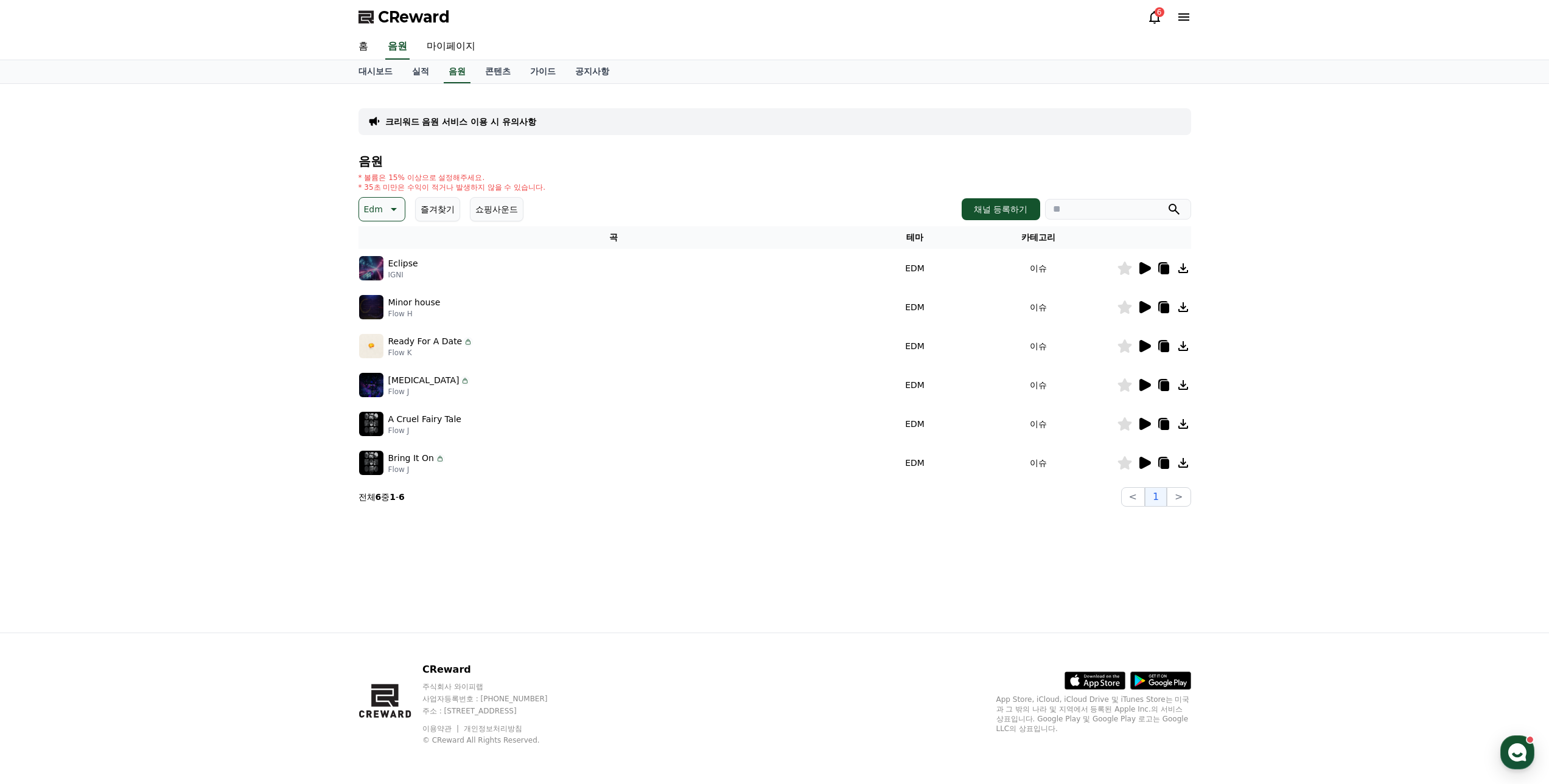
click at [1144, 344] on icon at bounding box center [1145, 346] width 11 height 12
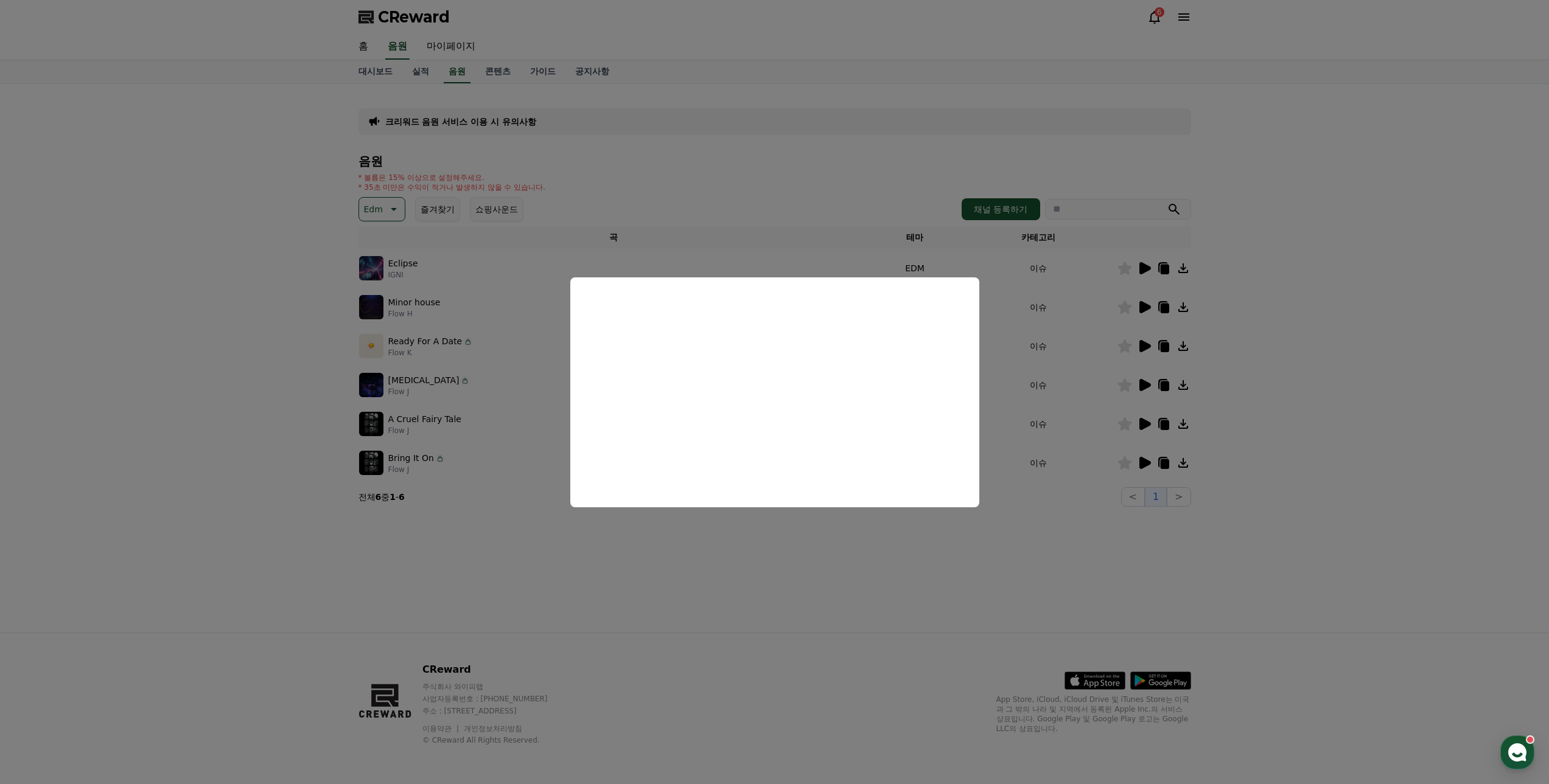
drag, startPoint x: 909, startPoint y: 563, endPoint x: 1102, endPoint y: 381, distance: 265.3
click at [918, 563] on button "close modal" at bounding box center [774, 392] width 1549 height 784
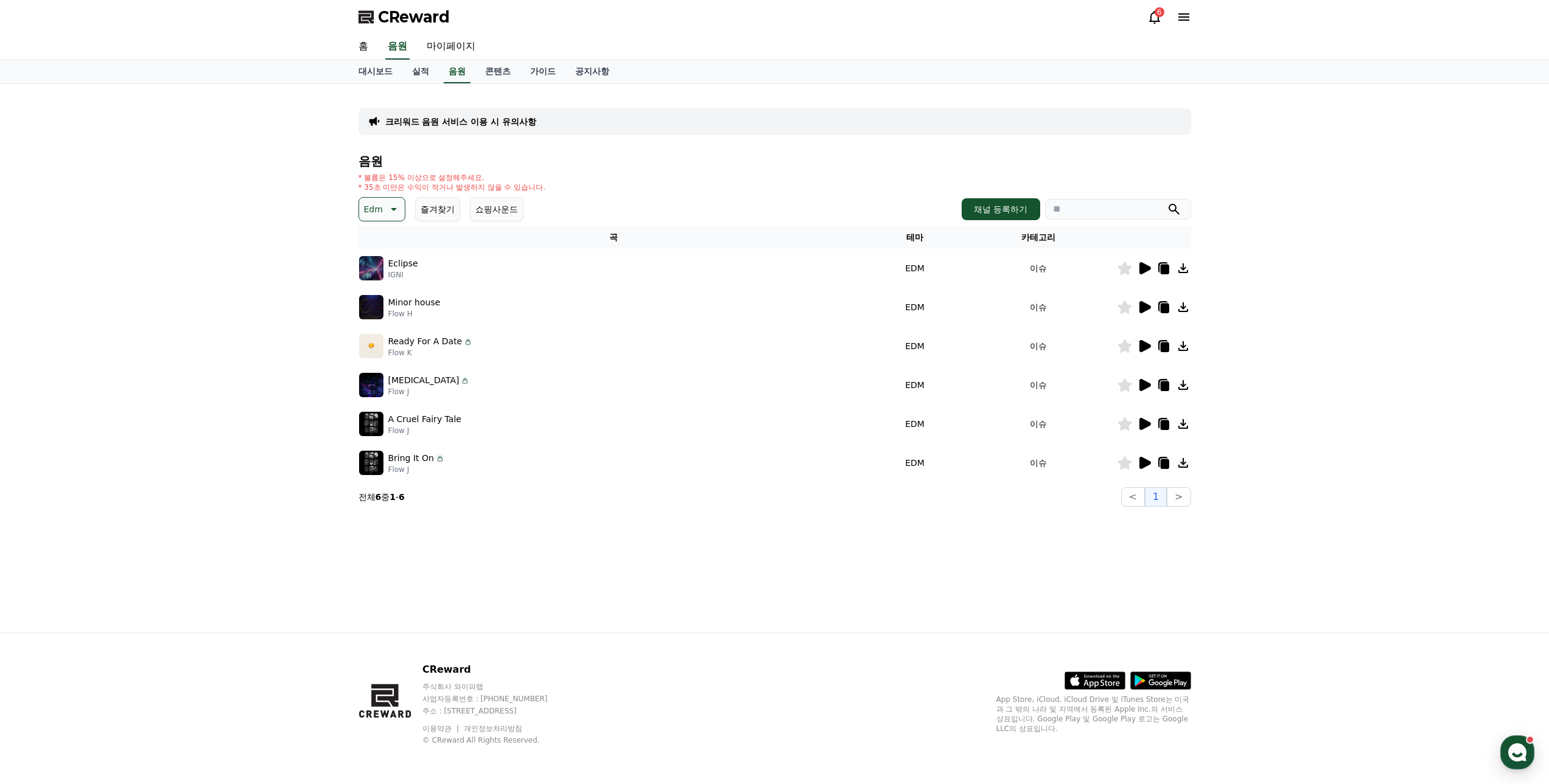
click at [1146, 383] on icon at bounding box center [1145, 385] width 11 height 12
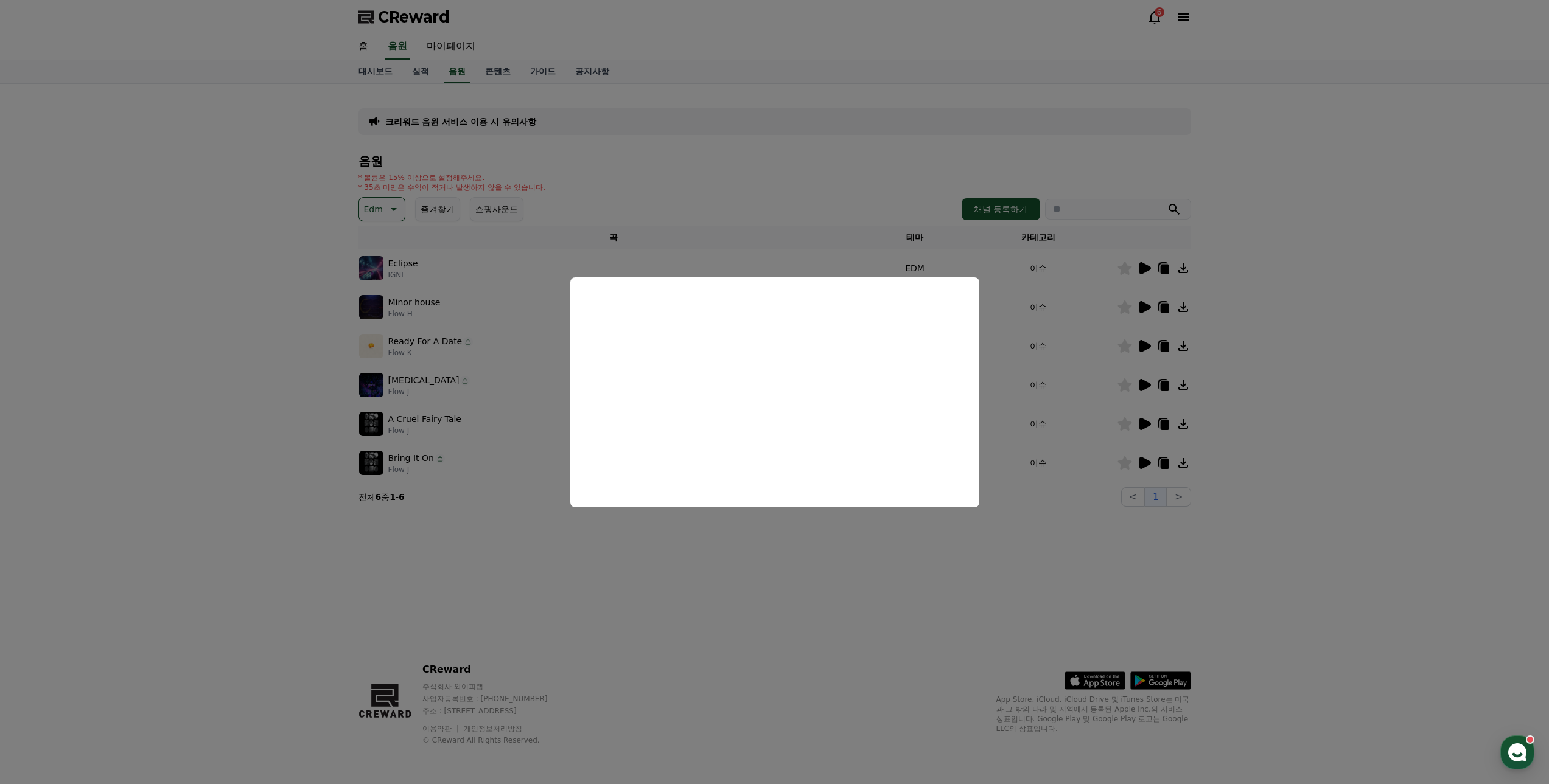
click at [805, 562] on button "close modal" at bounding box center [774, 392] width 1549 height 784
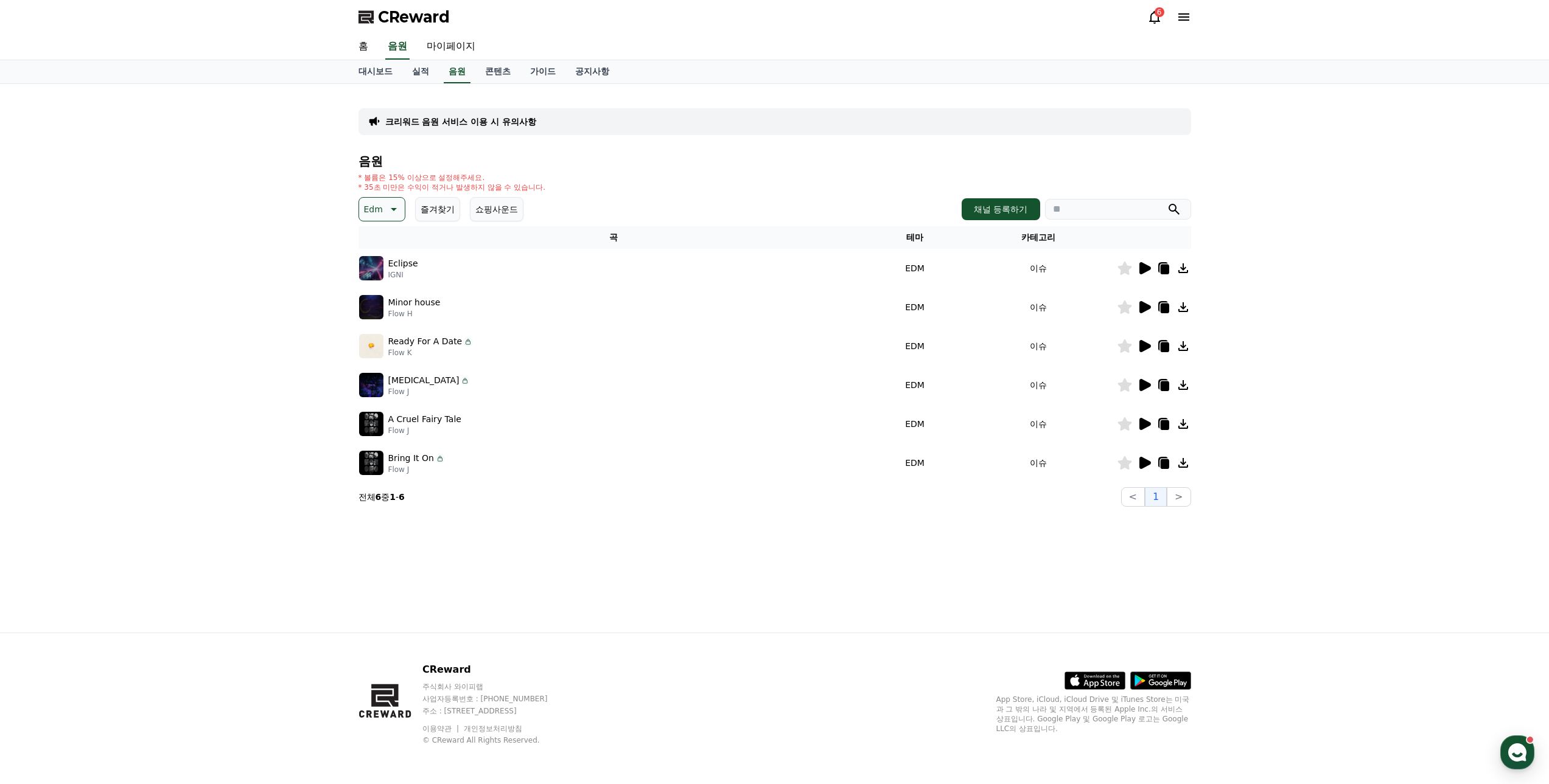
click at [1126, 388] on icon at bounding box center [1124, 385] width 14 height 14
drag, startPoint x: 224, startPoint y: 374, endPoint x: 223, endPoint y: 380, distance: 6.1
click at [224, 374] on div "크리워드 음원 서비스 이용 시 유의사항 음원 * 볼륨은 15% 이상으로 설정해주세요. * 35초 미만은 수익이 적거나 발생하지 않을 수 있습니…" at bounding box center [774, 358] width 1549 height 549
